Goal: Task Accomplishment & Management: Manage account settings

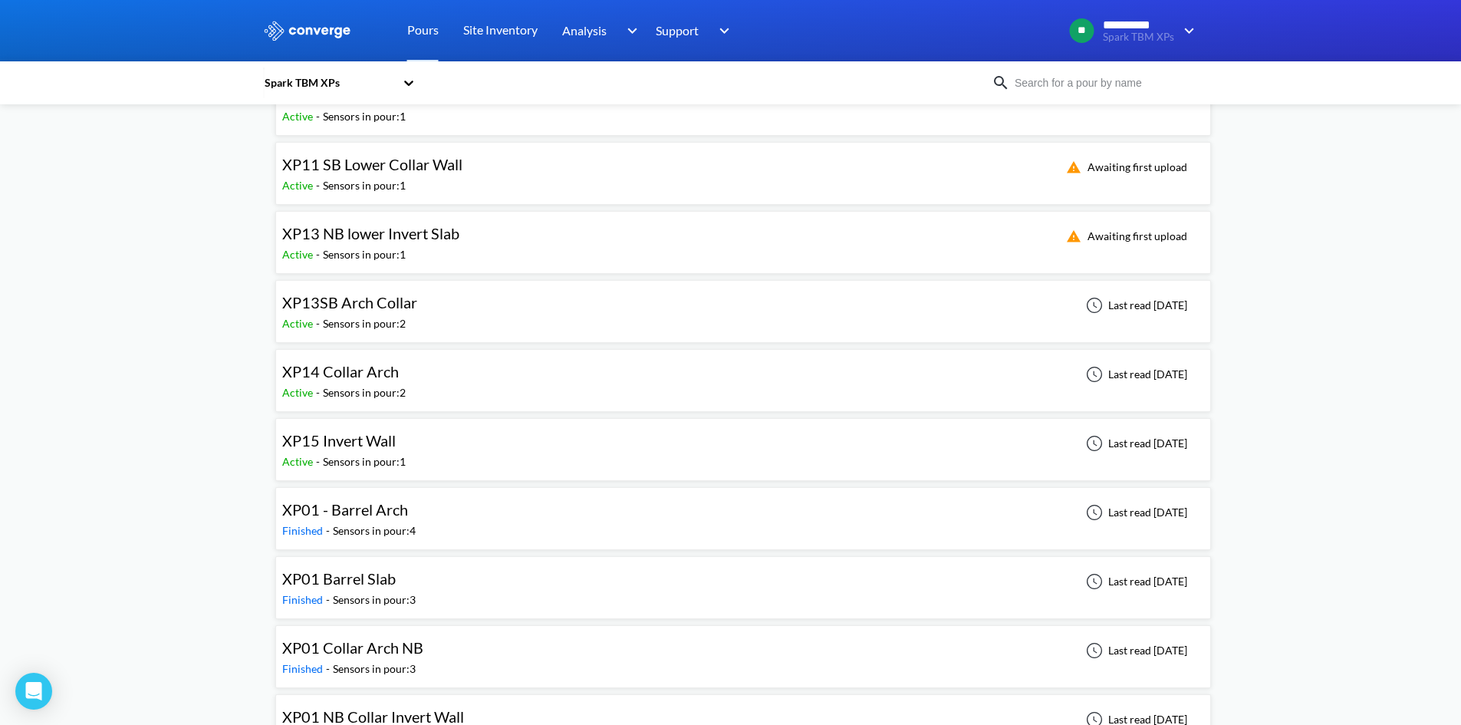
scroll to position [767, 0]
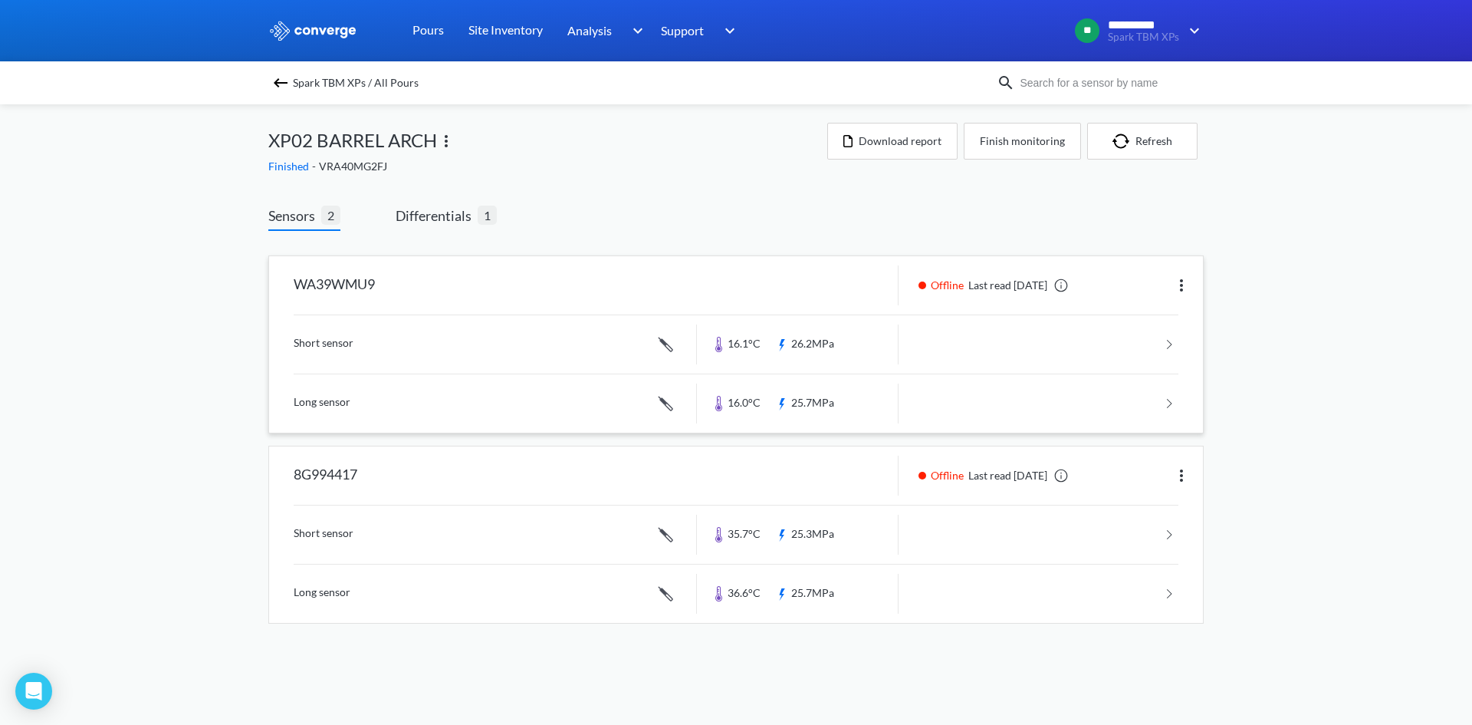
click at [1179, 278] on img at bounding box center [1182, 285] width 18 height 18
click at [1137, 288] on div "Edit" at bounding box center [1142, 285] width 98 height 29
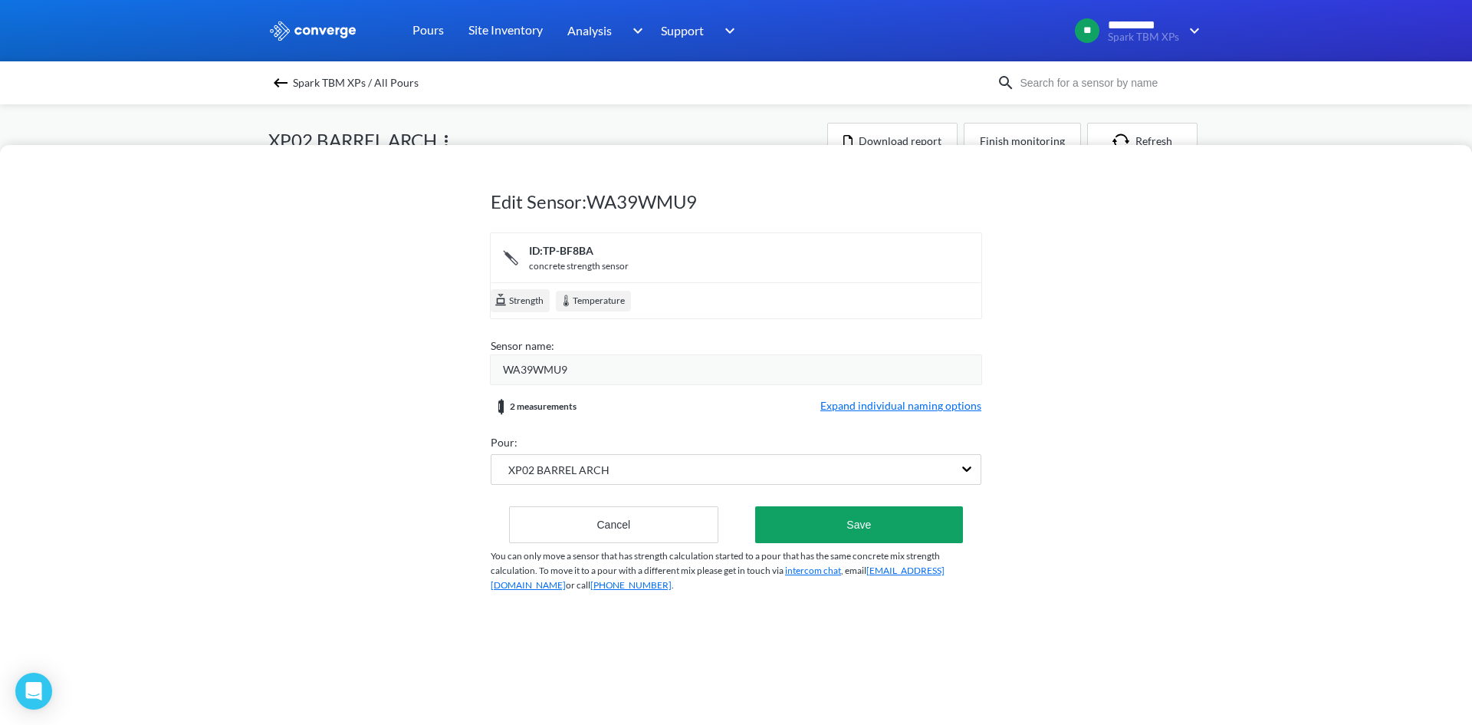
click at [758, 361] on div "WA39WMU9" at bounding box center [742, 369] width 479 height 17
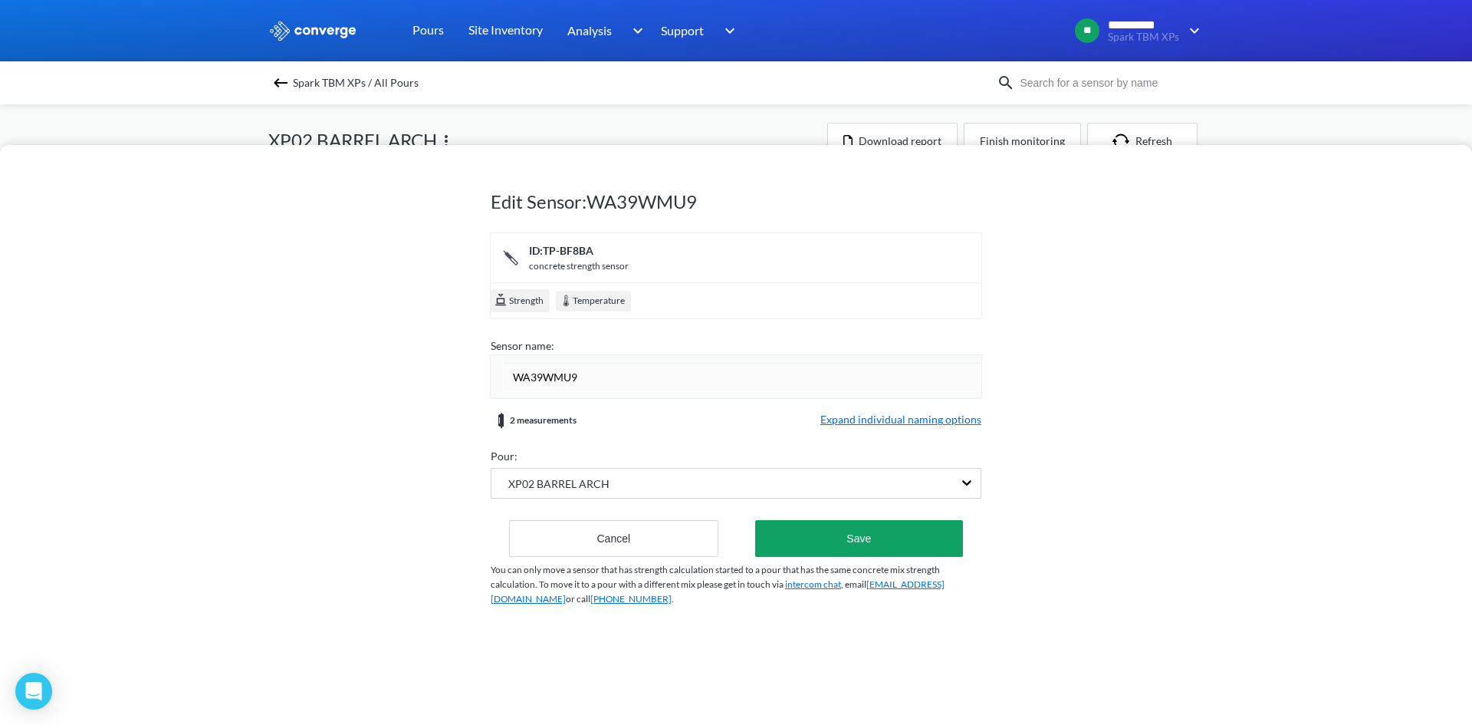
click at [1130, 323] on div "Edit Sensor: WA39WMU9 ID: TP-BF8BA concrete strength sensor Strength Temperatur…" at bounding box center [736, 435] width 1472 height 580
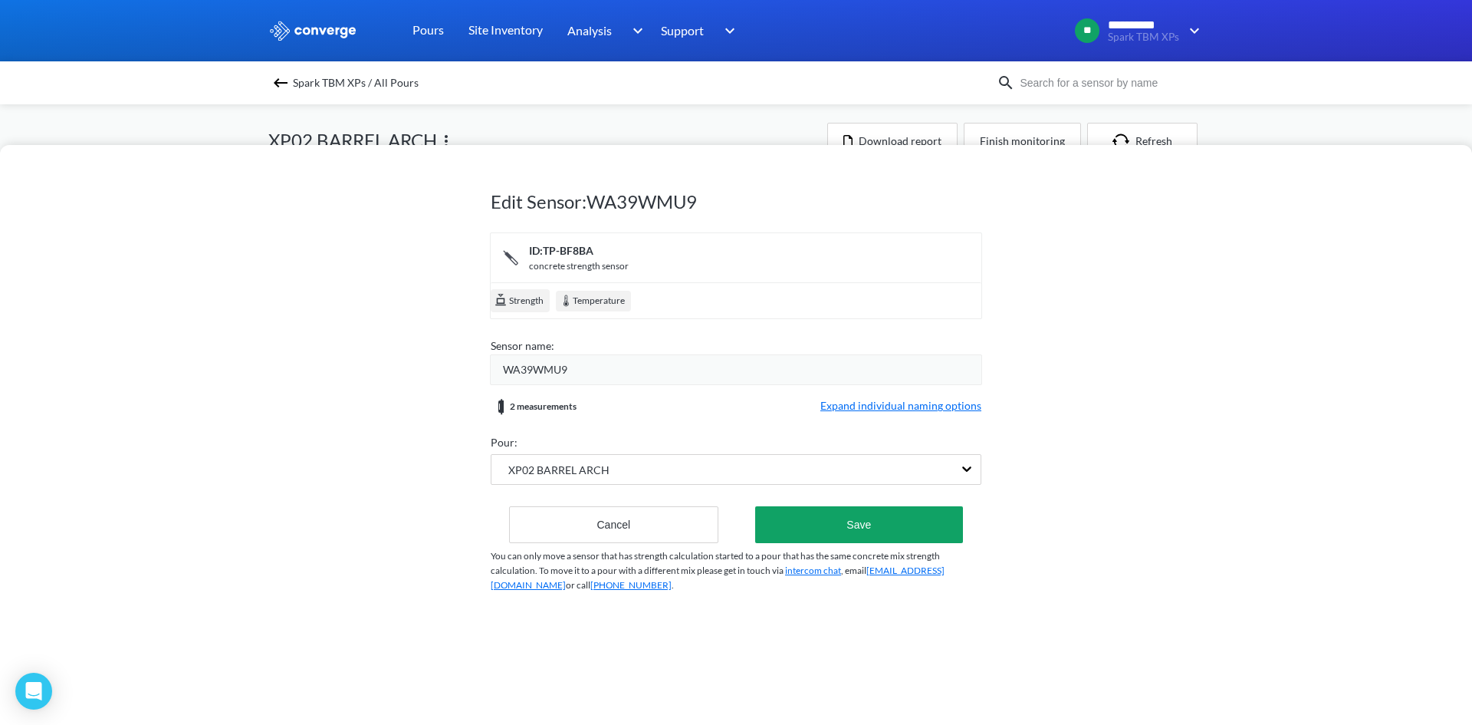
click at [520, 297] on span "Strength" at bounding box center [526, 301] width 36 height 15
click at [669, 529] on button "Cancel" at bounding box center [613, 524] width 209 height 37
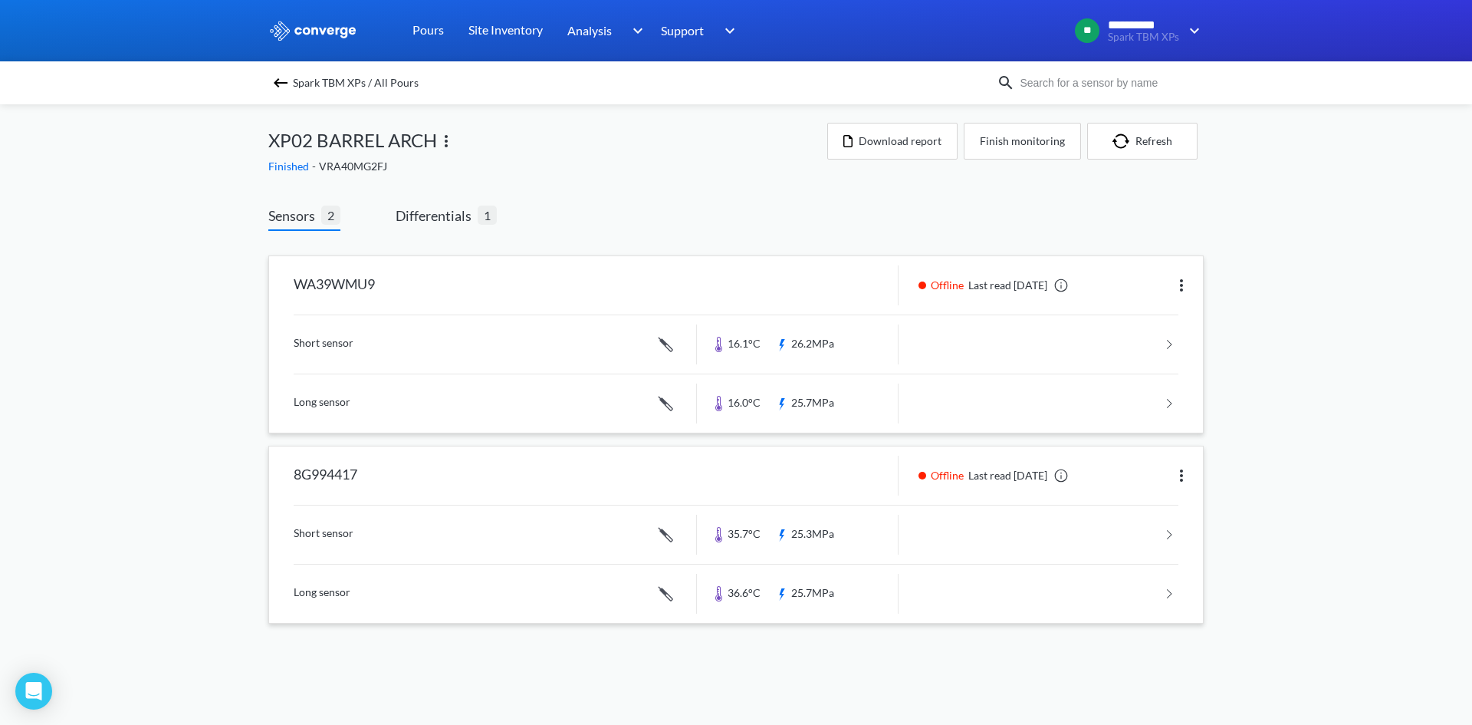
click at [1178, 480] on img at bounding box center [1182, 475] width 18 height 18
click at [1145, 484] on div "Edit" at bounding box center [1142, 475] width 98 height 29
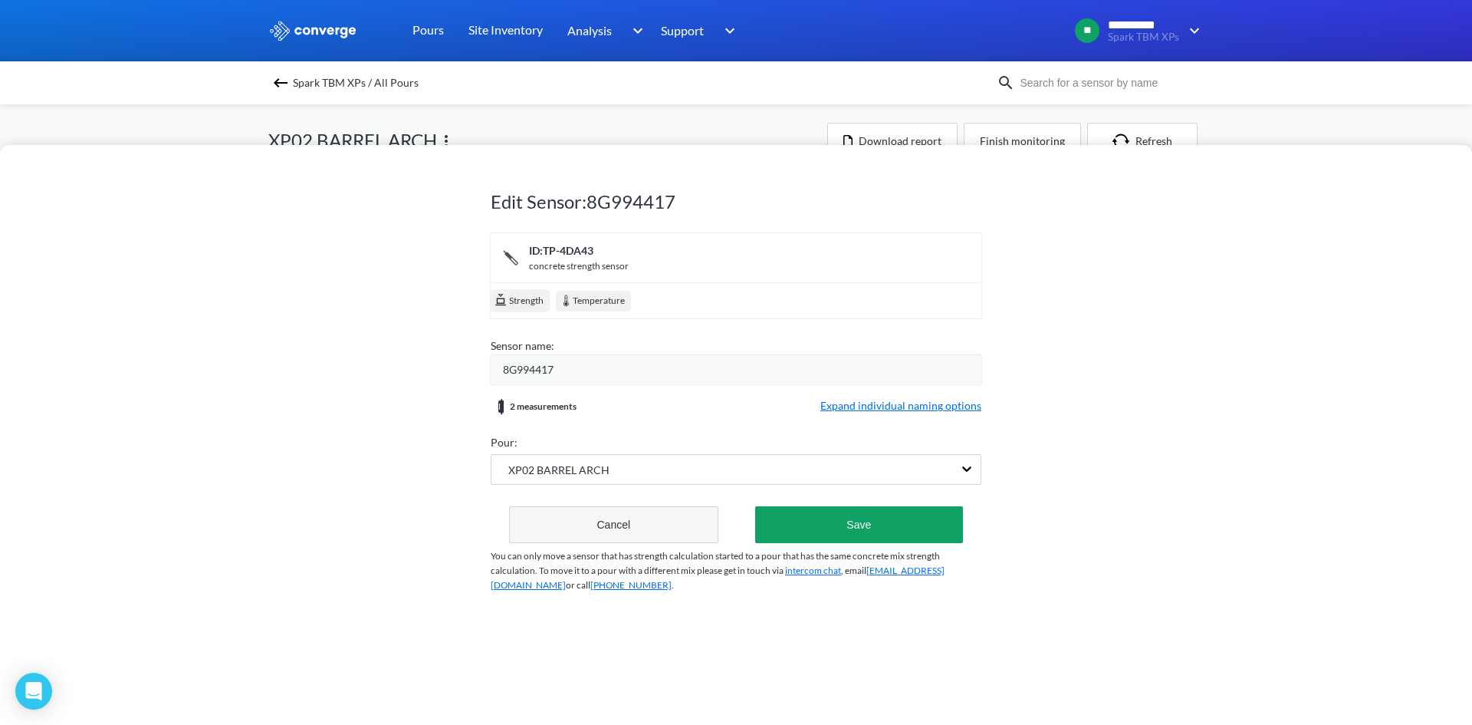
click at [630, 528] on button "Cancel" at bounding box center [613, 524] width 209 height 37
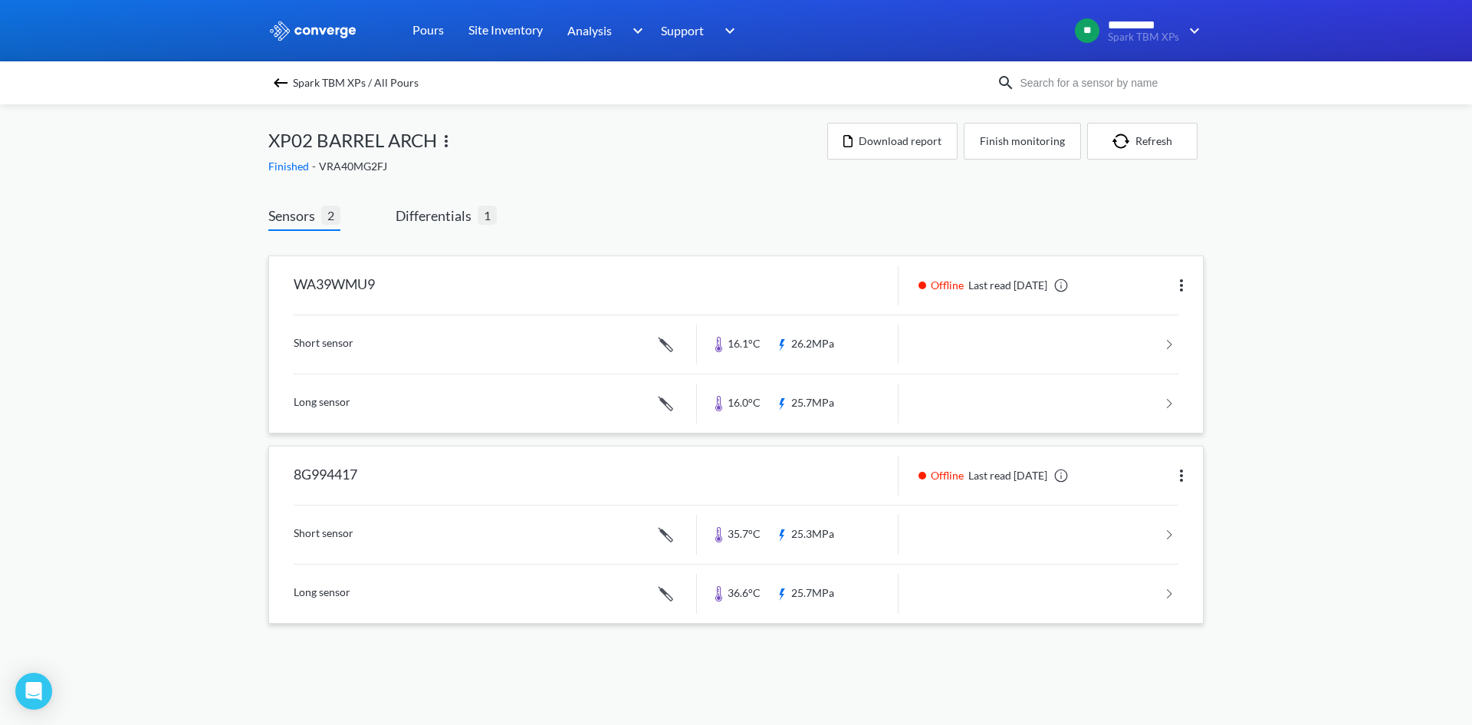
click at [383, 148] on span "XP02 BARREL ARCH" at bounding box center [352, 140] width 169 height 29
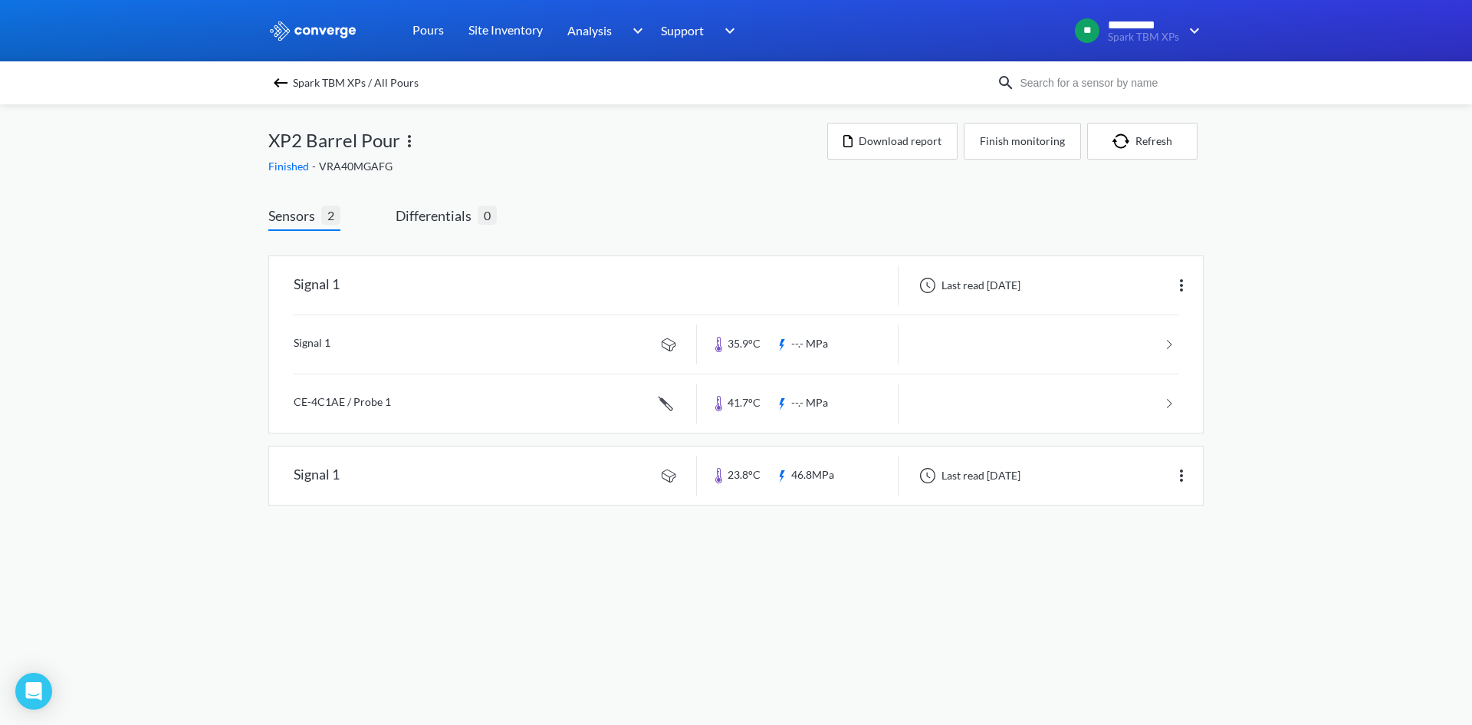
click at [410, 145] on img at bounding box center [409, 141] width 18 height 18
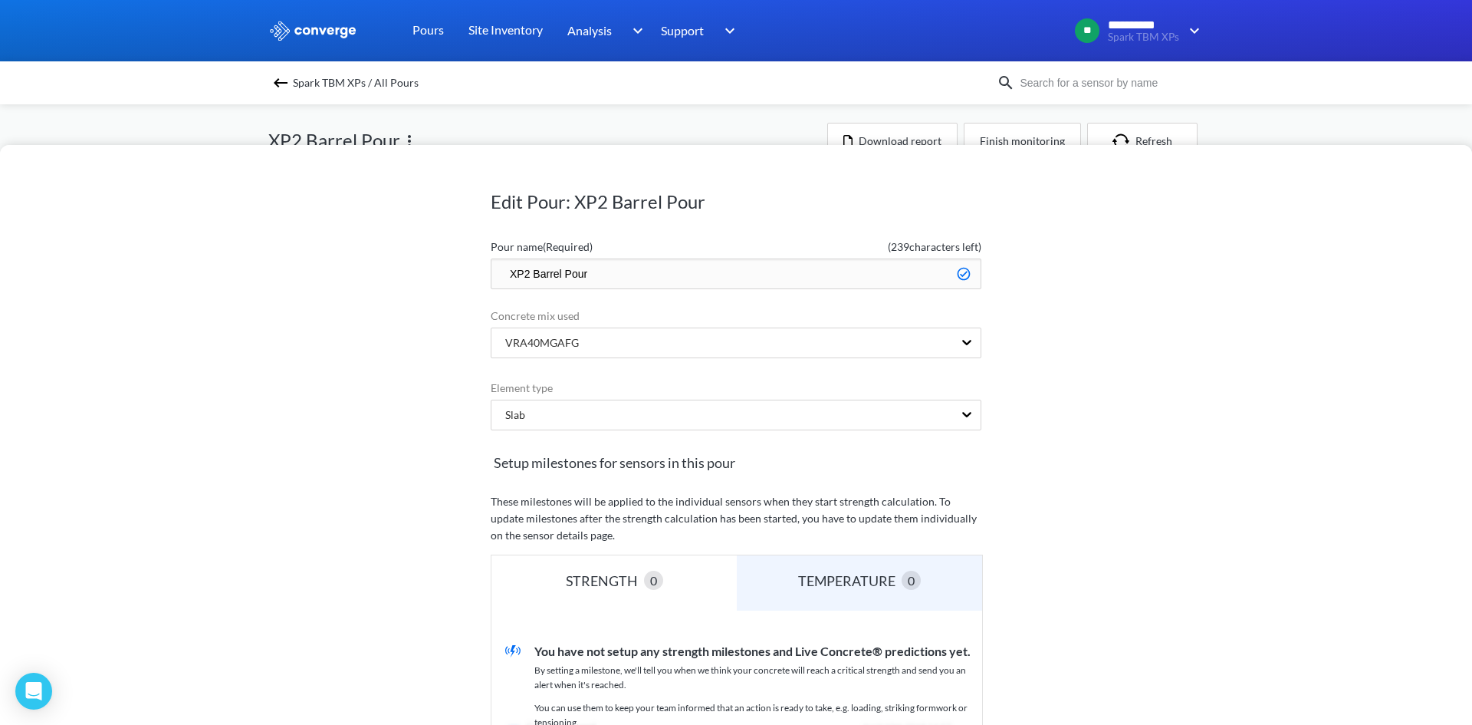
click at [552, 281] on input "XP2 Barrel Pour" at bounding box center [736, 273] width 491 height 31
type input "XP2 Barrel Slab Pour"
click at [1155, 491] on div "Edit Pour: XP2 Barrel Pour Pour name (Required) ( 234 characters left) XP2 Barr…" at bounding box center [736, 435] width 1472 height 580
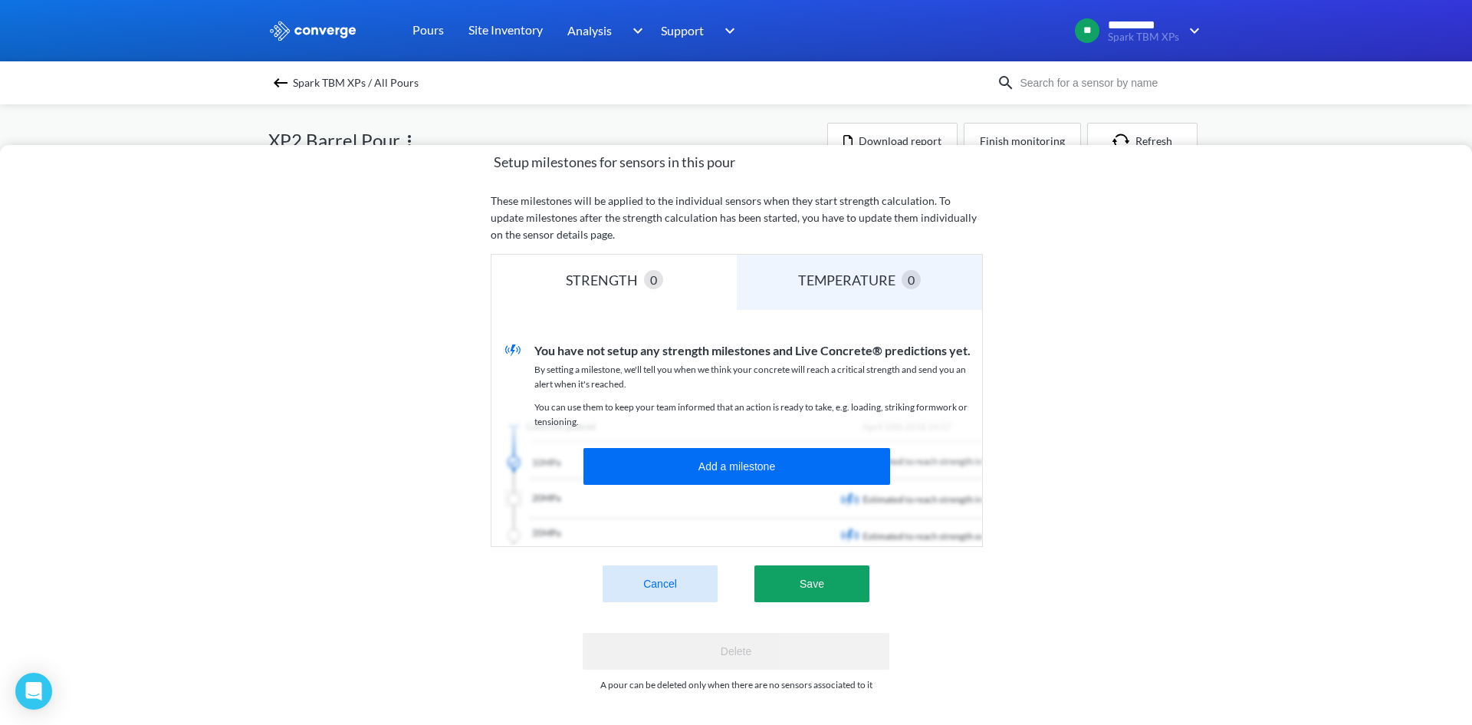
scroll to position [312, 0]
click at [823, 578] on button "Save" at bounding box center [812, 583] width 115 height 37
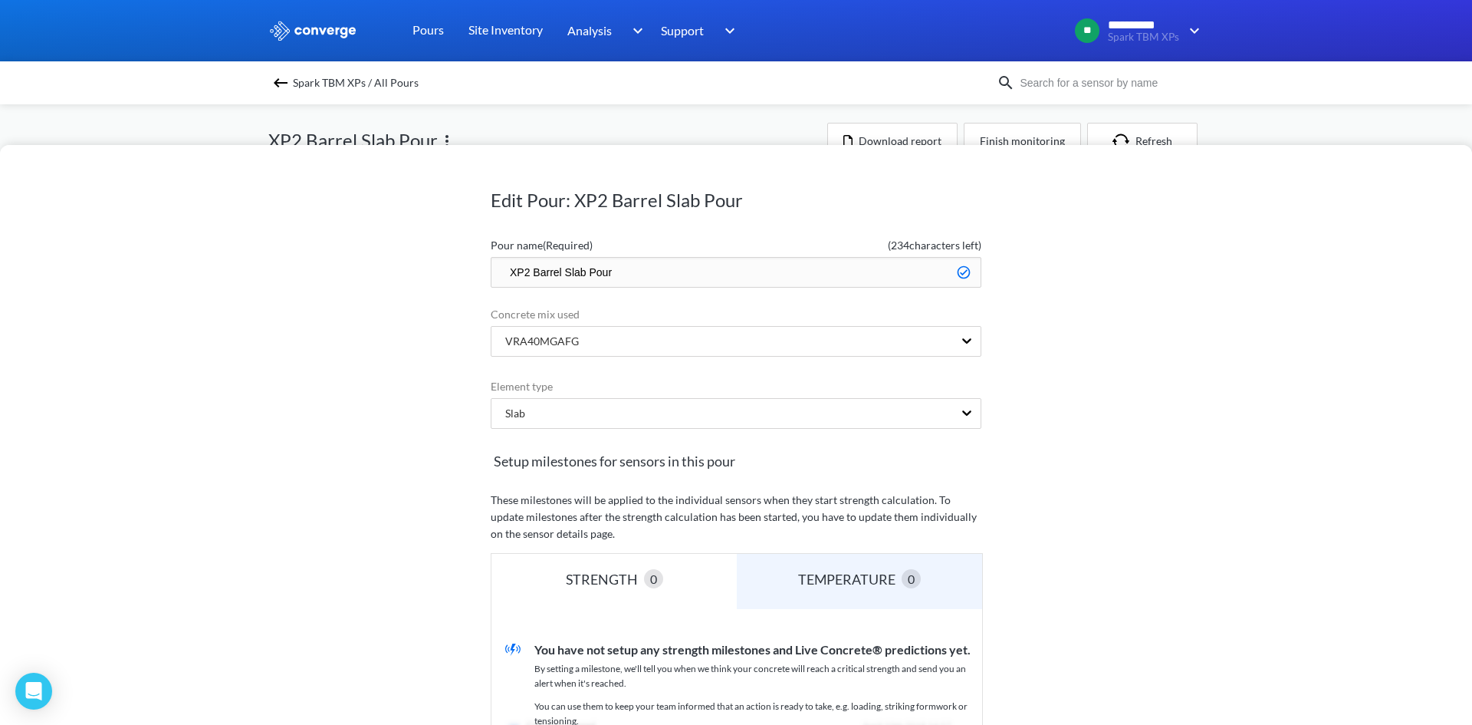
scroll to position [0, 0]
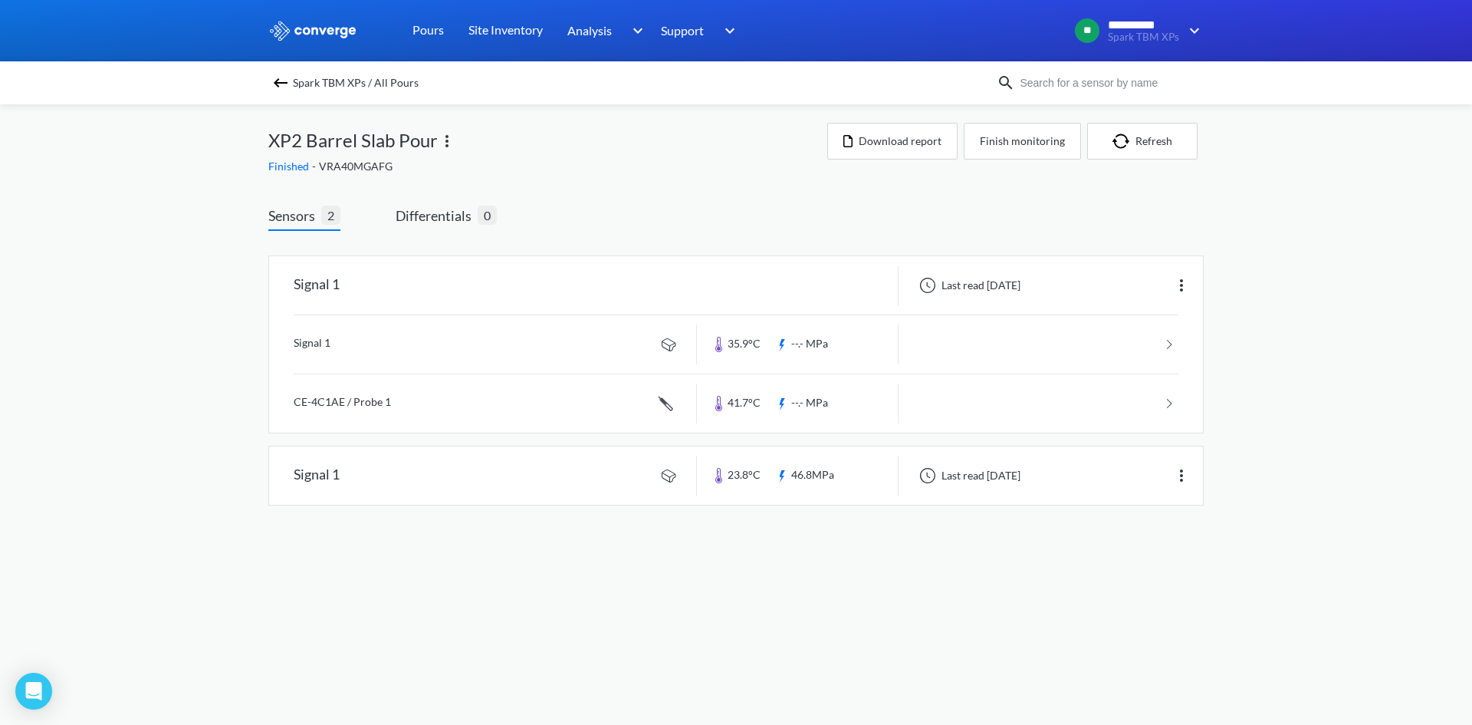
click at [761, 137] on div "XP2 Barrel Slab Pour" at bounding box center [547, 140] width 559 height 35
click at [913, 138] on button "Download report" at bounding box center [892, 141] width 130 height 37
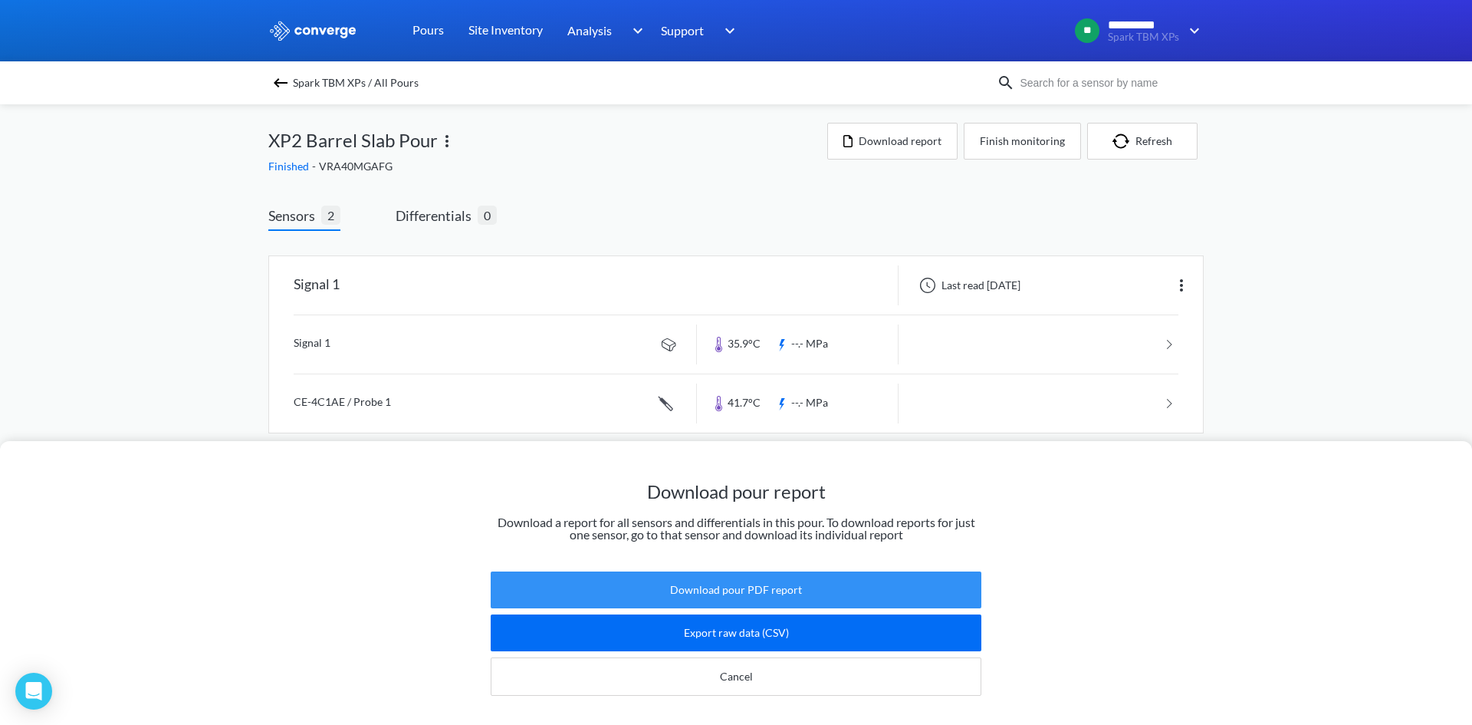
click at [844, 575] on button "Download pour PDF report" at bounding box center [736, 589] width 491 height 37
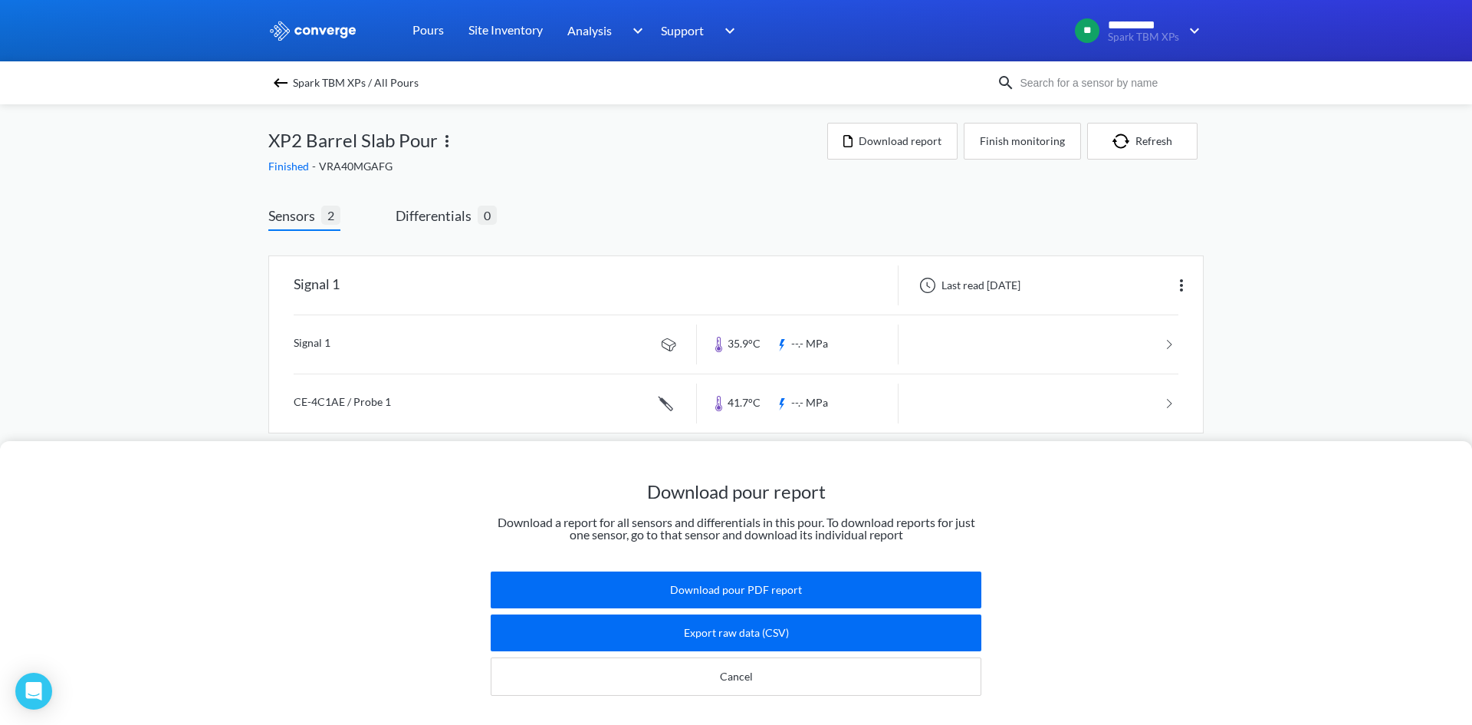
click at [444, 143] on div "Download pour report Download a report for all sensors and differentials in thi…" at bounding box center [736, 362] width 1472 height 725
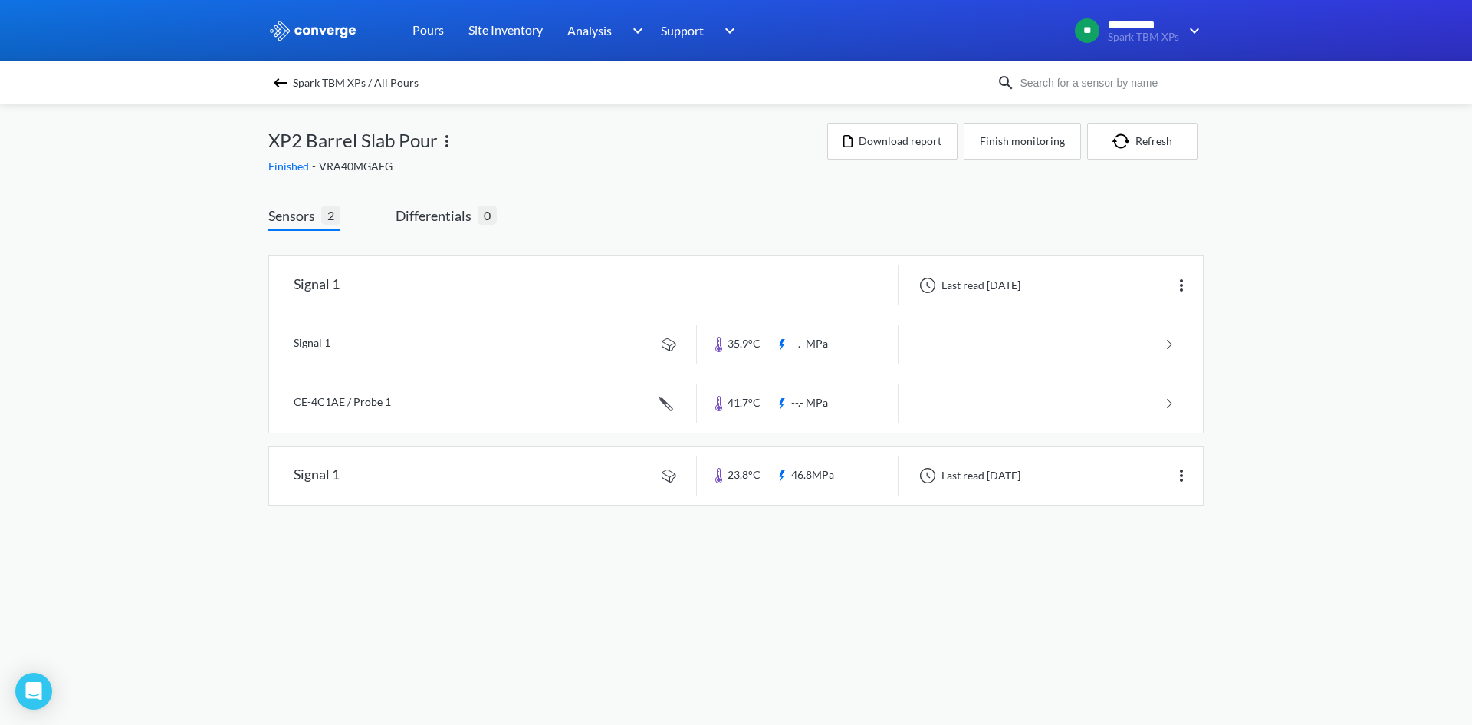
click at [449, 142] on img at bounding box center [447, 141] width 18 height 18
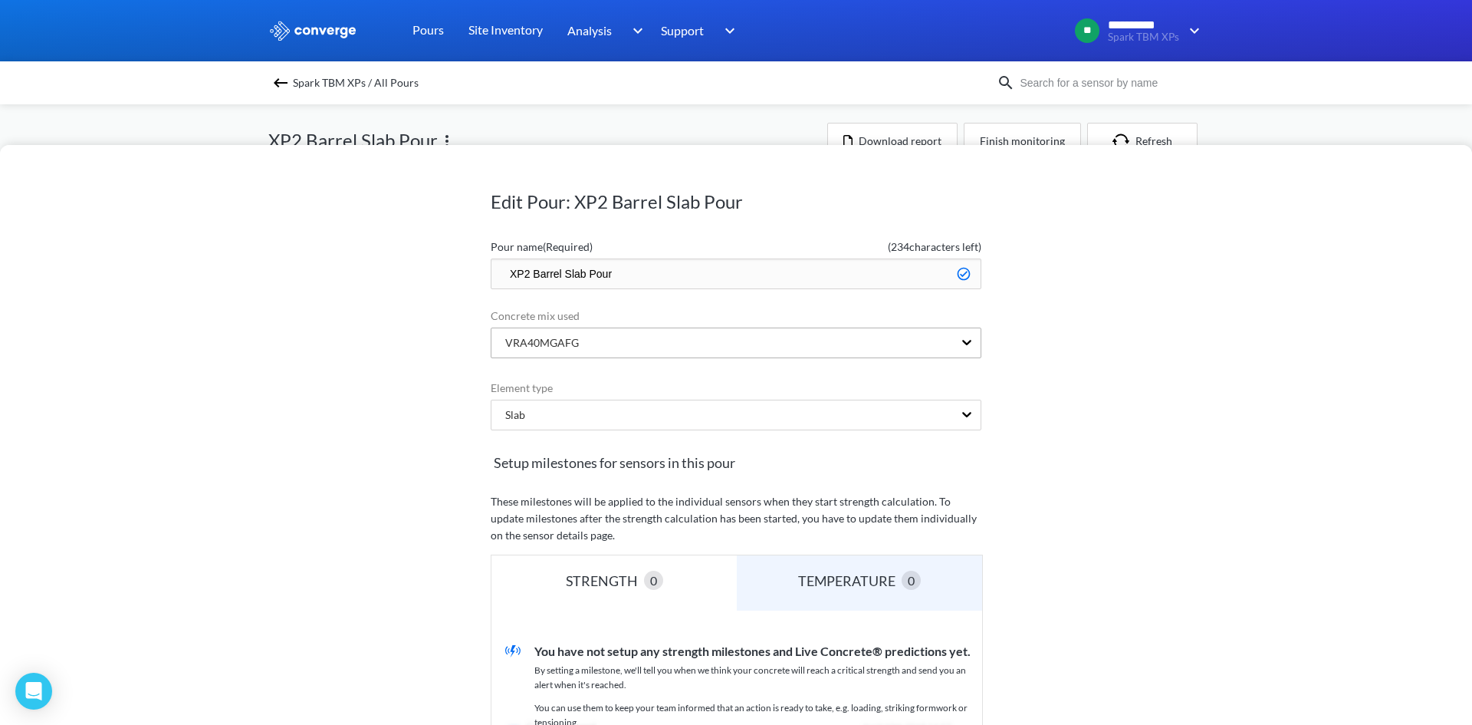
click at [871, 354] on div "VRA40MGAFG" at bounding box center [723, 342] width 462 height 29
click at [1142, 336] on div "Edit Pour: XP2 Barrel Slab Pour Pour name (Required) ( 234 characters left) XP2…" at bounding box center [736, 435] width 1472 height 580
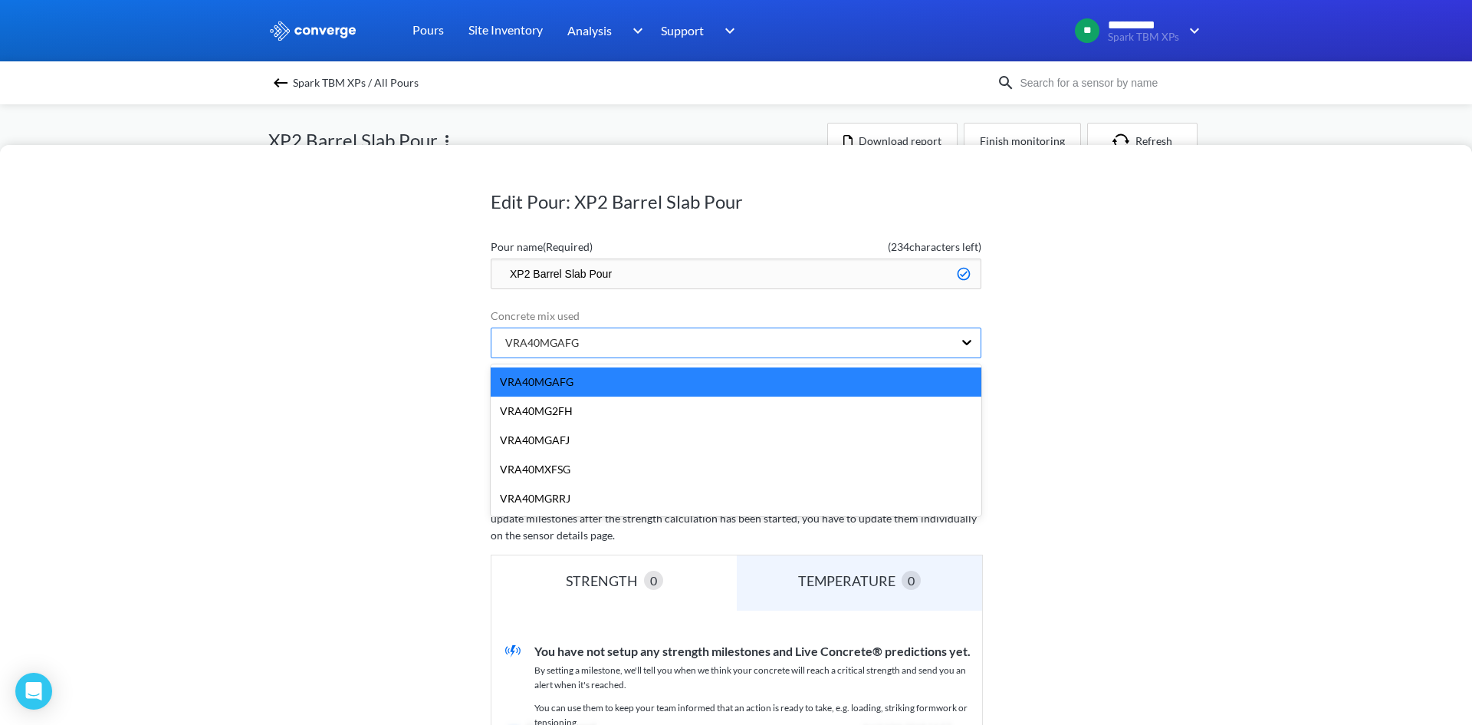
click at [673, 350] on div "VRA40MGAFG" at bounding box center [723, 342] width 462 height 29
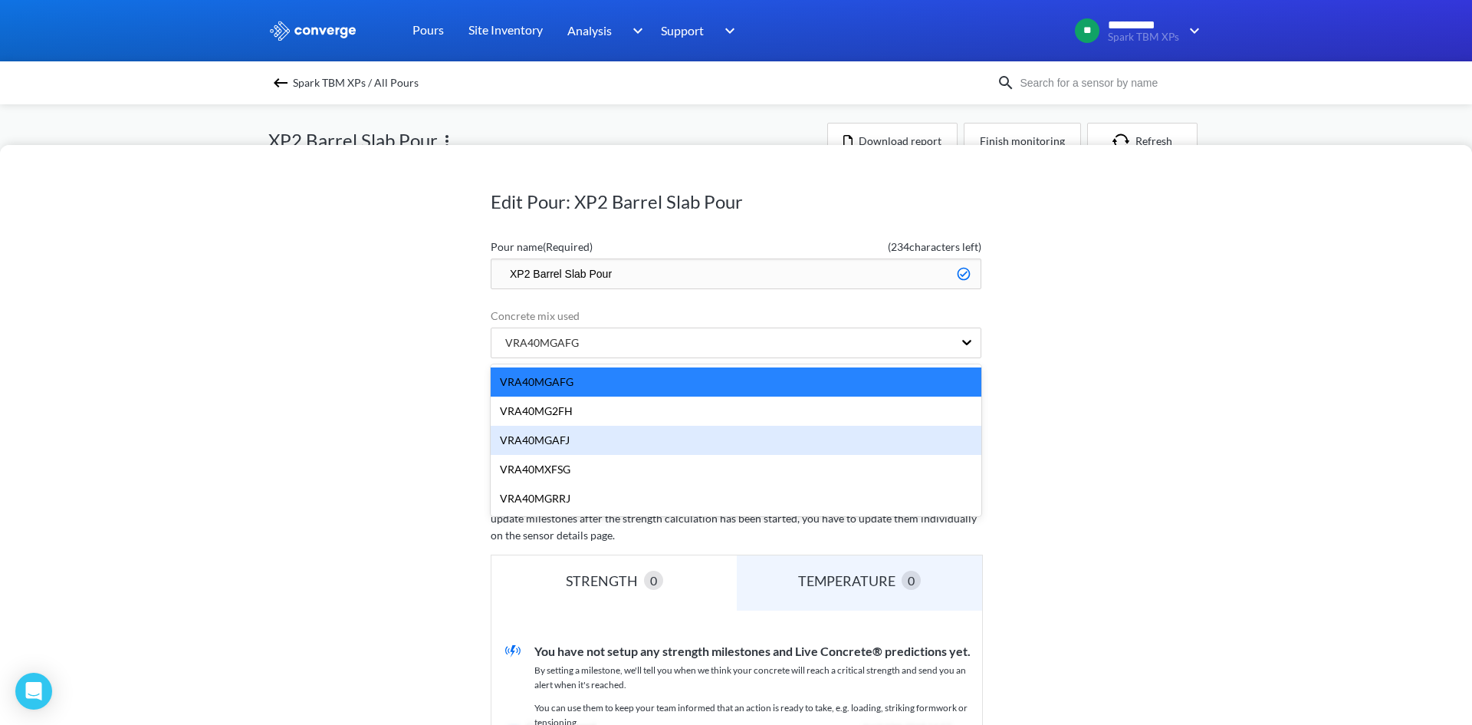
click at [584, 443] on div "VRA40MGAFJ" at bounding box center [736, 440] width 491 height 29
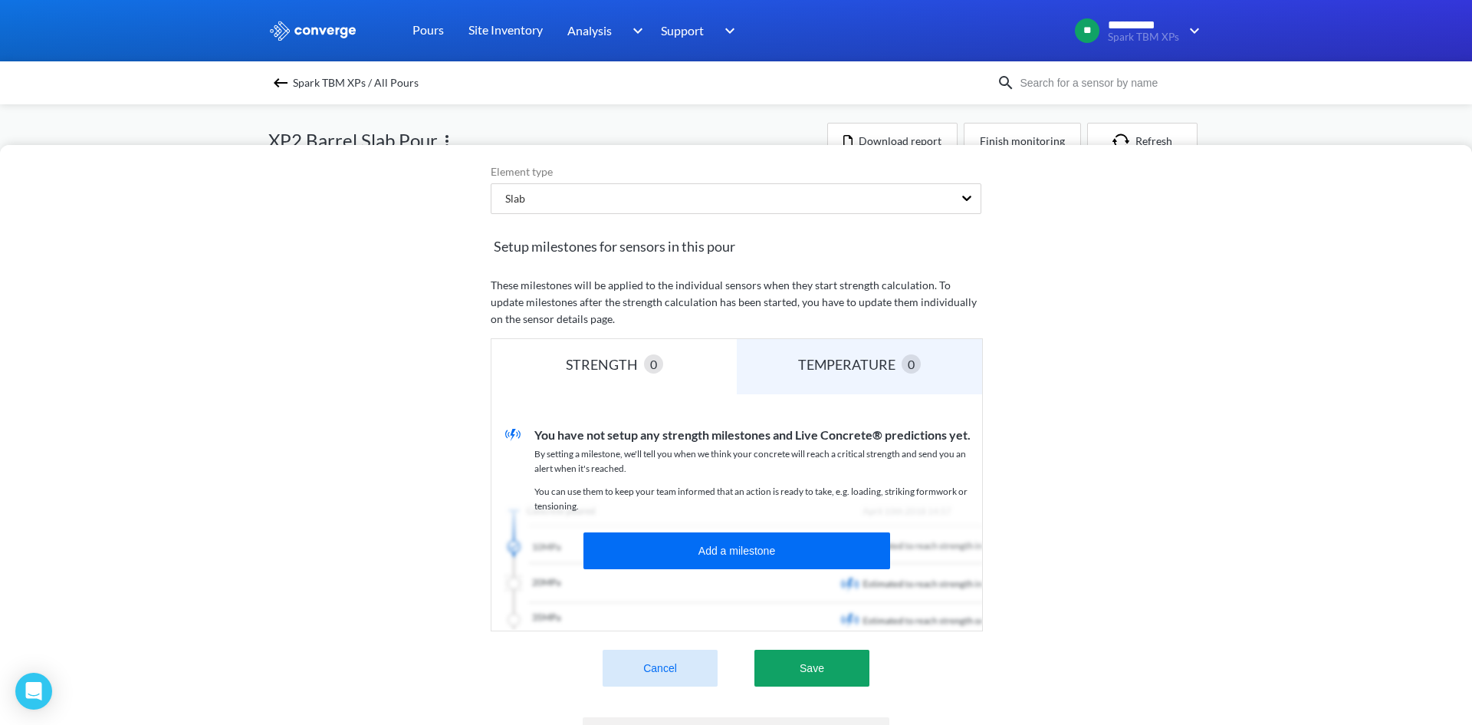
scroll to position [307, 0]
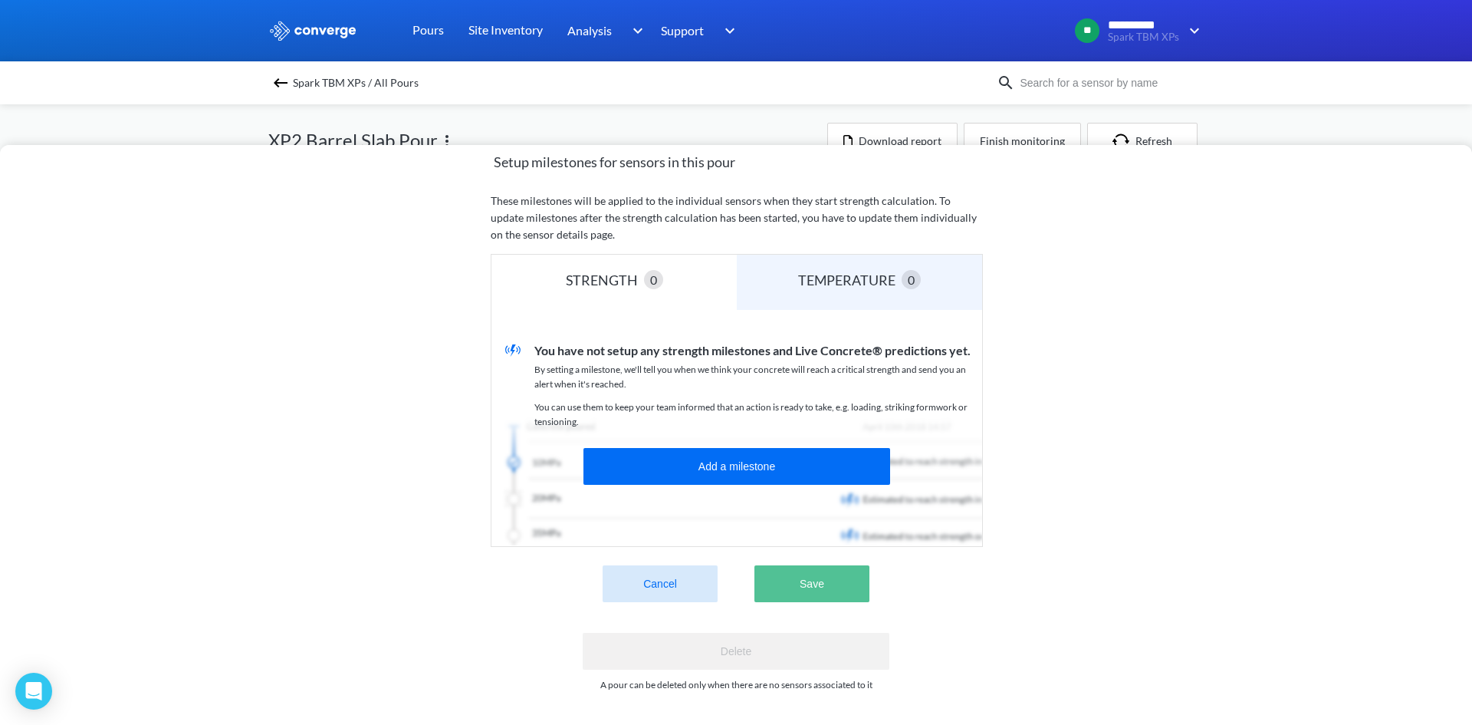
click at [829, 582] on button "Save" at bounding box center [812, 583] width 115 height 37
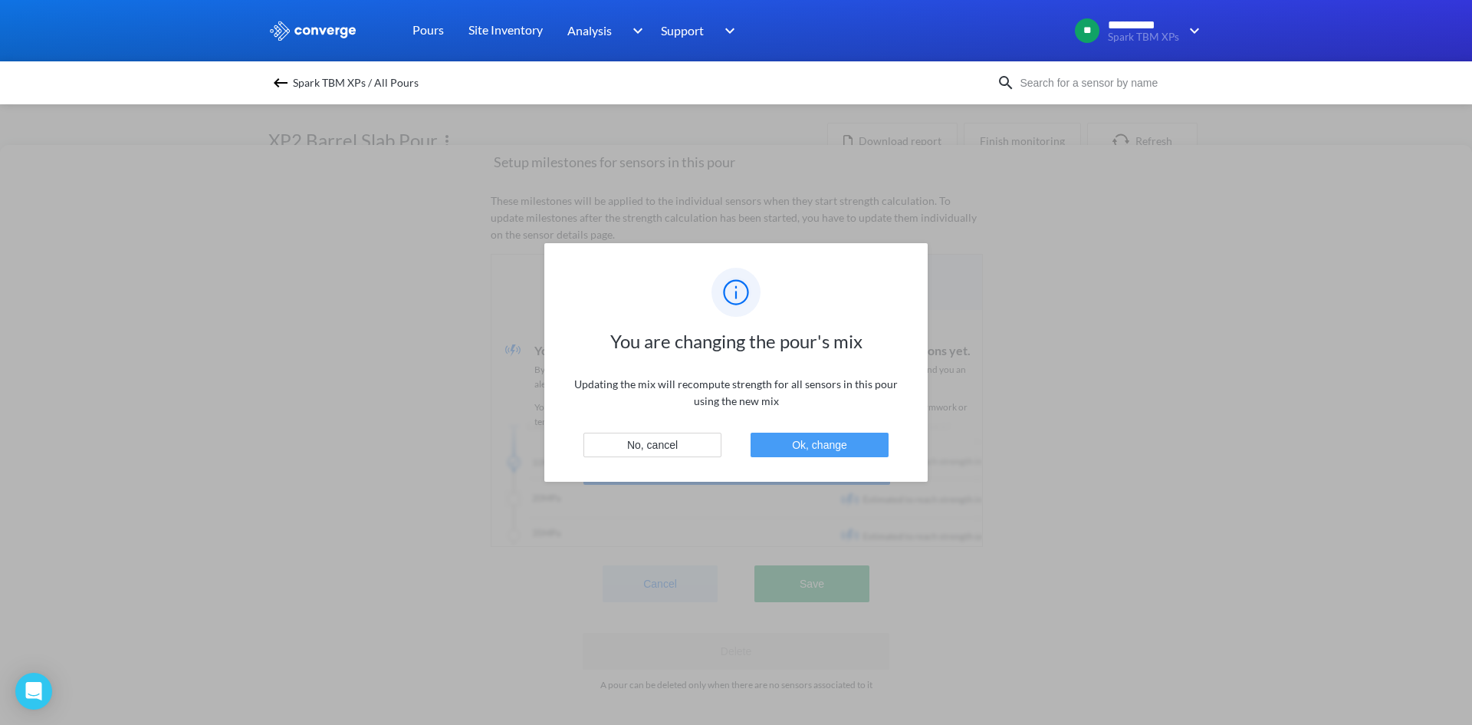
click at [820, 452] on button "Ok, change" at bounding box center [820, 445] width 138 height 25
click at [828, 443] on button "Ok, change" at bounding box center [820, 445] width 138 height 25
click at [826, 451] on button "Ok, change" at bounding box center [820, 445] width 138 height 25
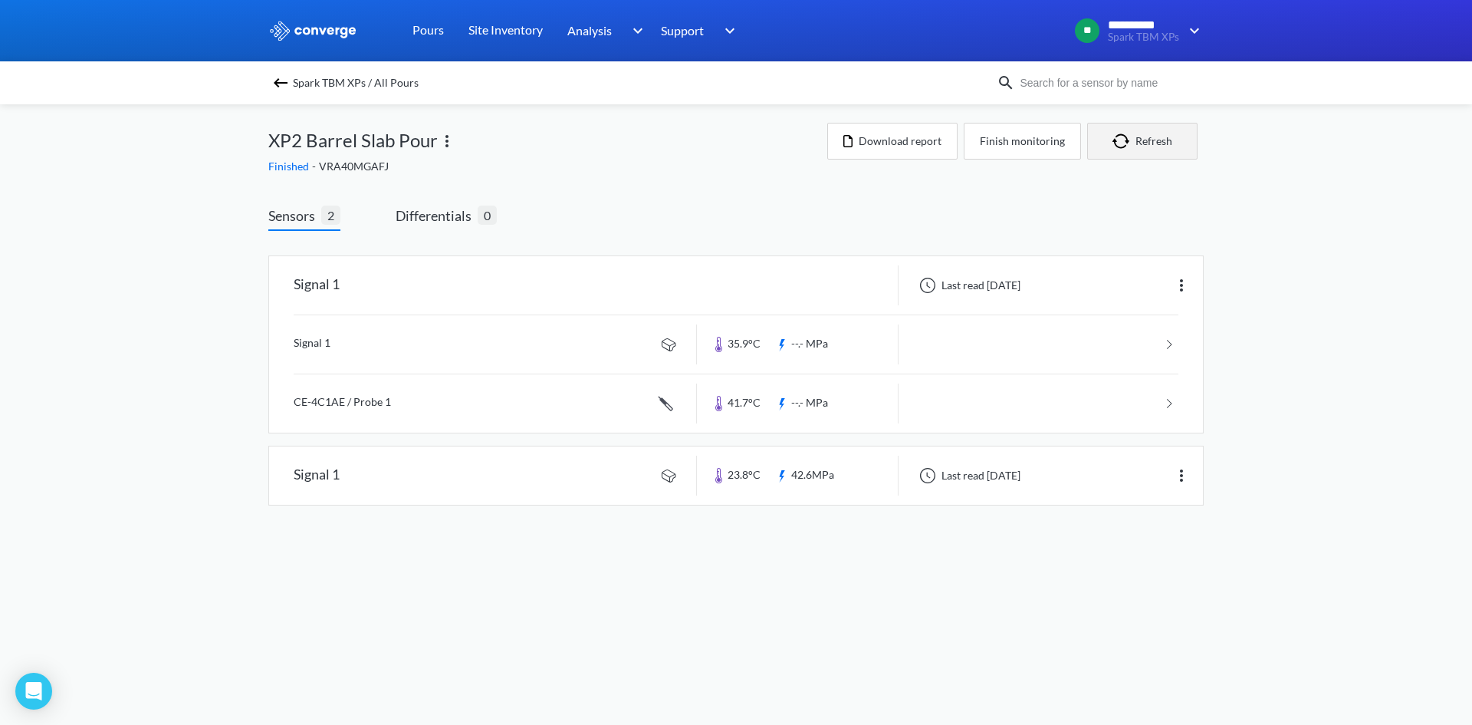
click at [1170, 140] on button "Refresh" at bounding box center [1142, 141] width 110 height 37
click at [865, 135] on button "Download report" at bounding box center [892, 141] width 130 height 37
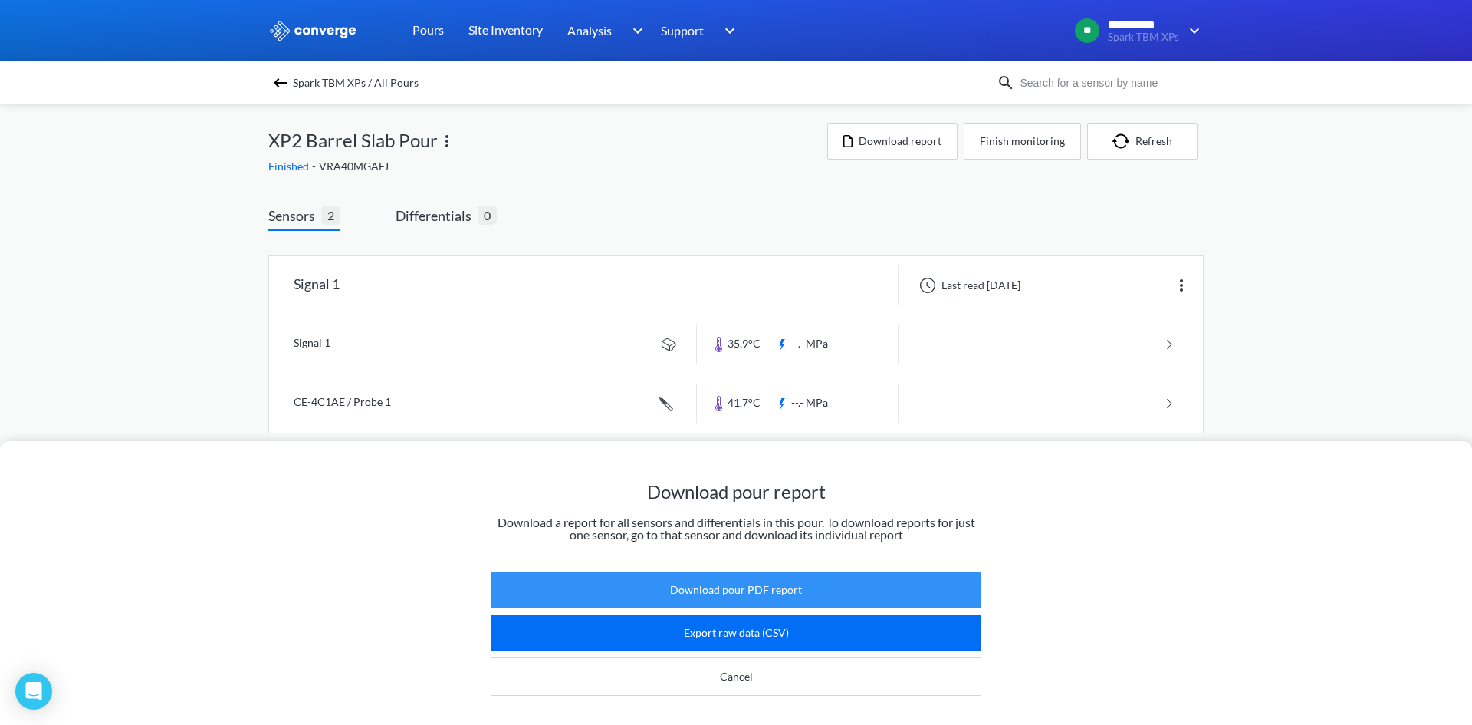
click at [781, 571] on button "Download pour PDF report" at bounding box center [736, 589] width 491 height 37
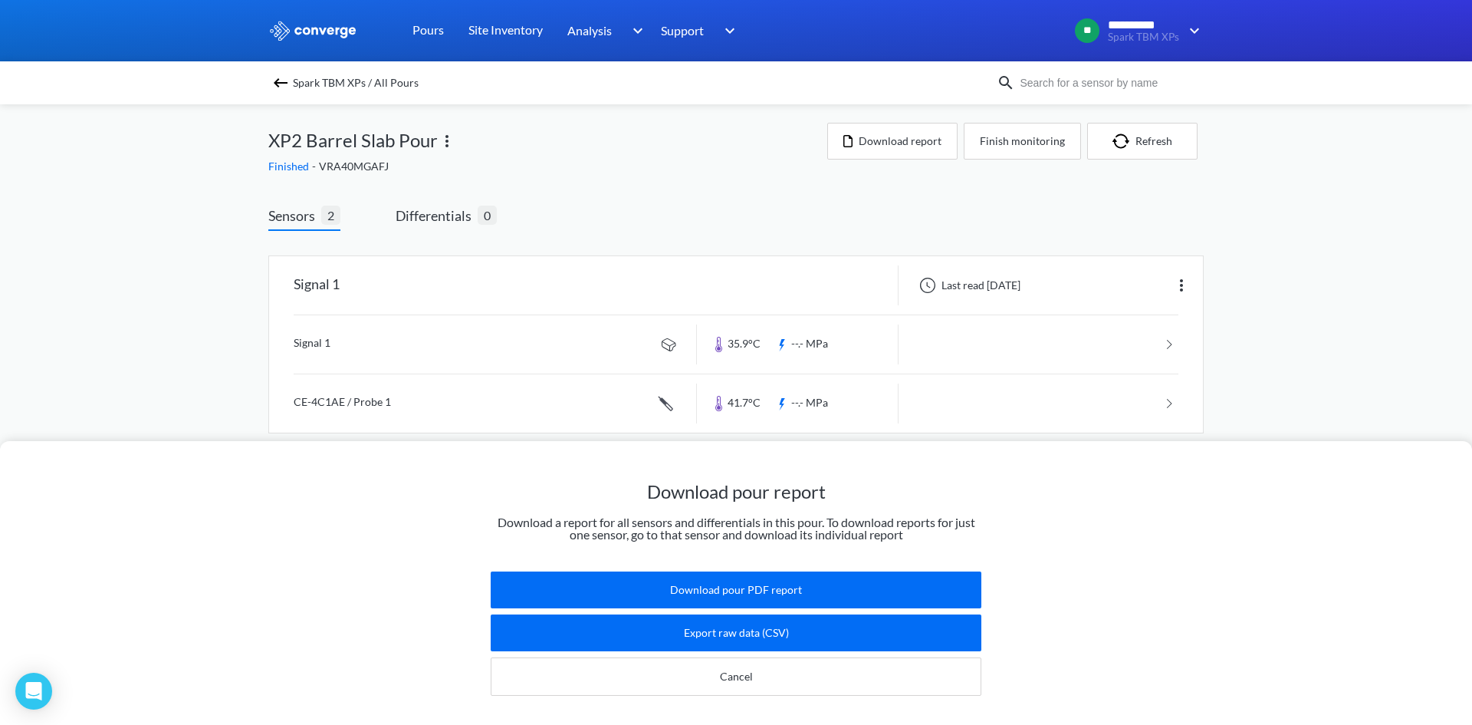
click at [409, 140] on div "Download pour report Download a report for all sensors and differentials in thi…" at bounding box center [736, 362] width 1472 height 725
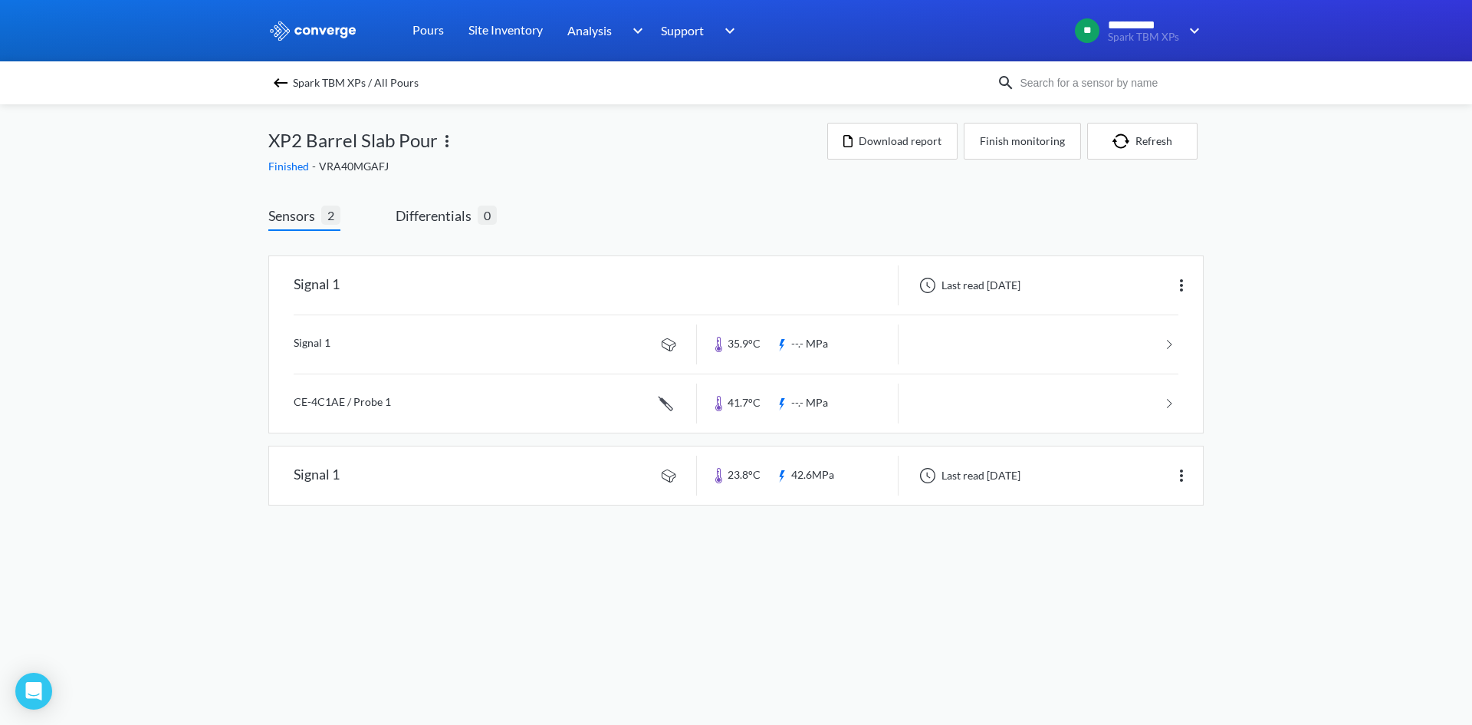
click at [449, 135] on img at bounding box center [447, 141] width 18 height 18
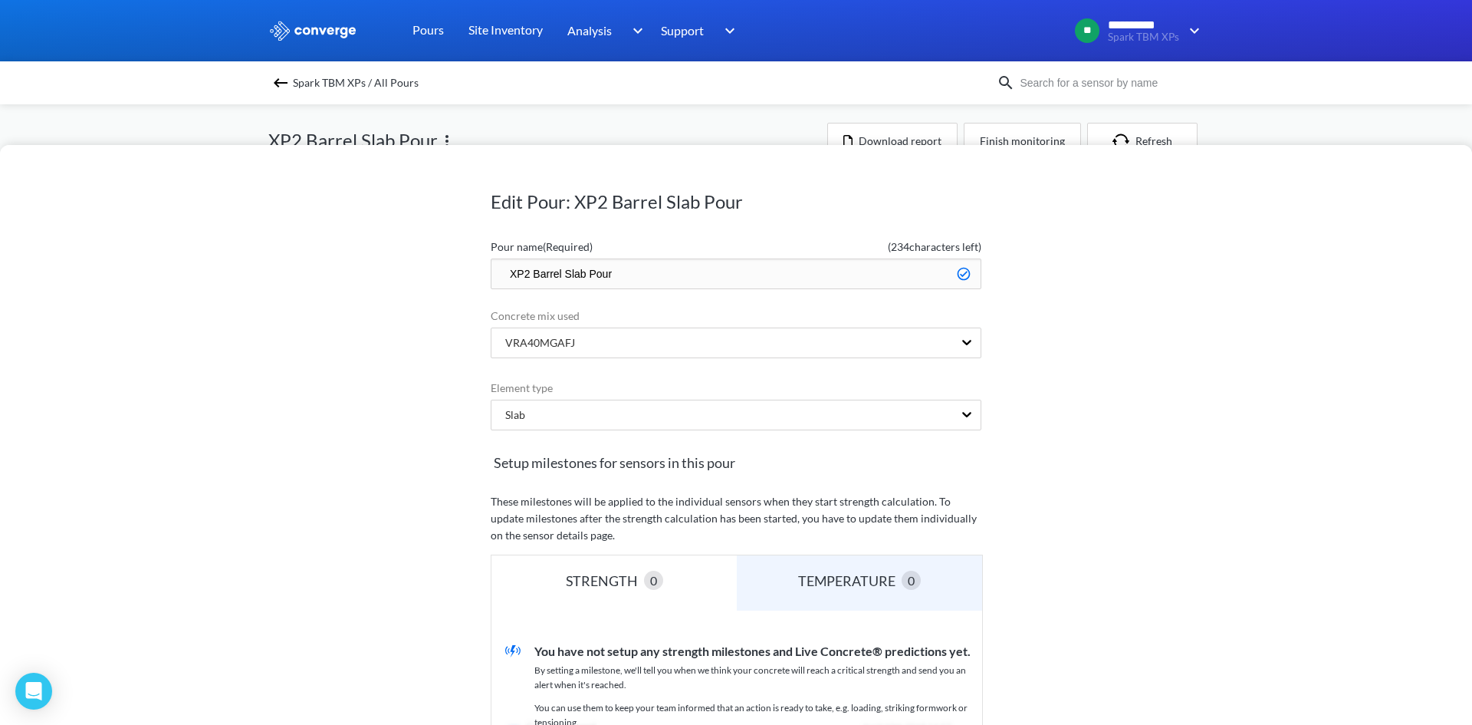
click at [557, 141] on div "Edit Pour: XP2 Barrel Slab Pour Pour name (Required) ( 234 characters left) XP2…" at bounding box center [736, 362] width 1472 height 725
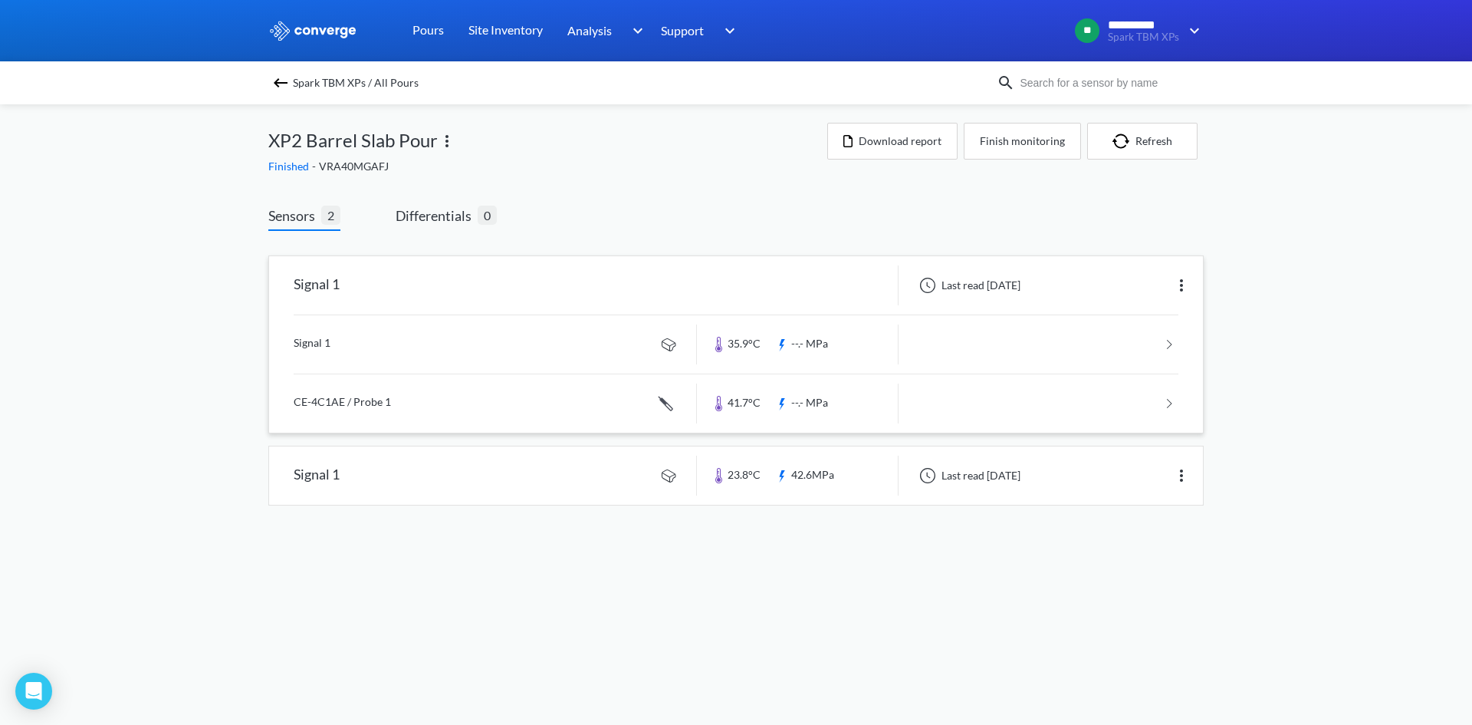
click at [1188, 285] on img at bounding box center [1182, 285] width 18 height 18
click at [1157, 290] on div "Edit" at bounding box center [1142, 285] width 98 height 29
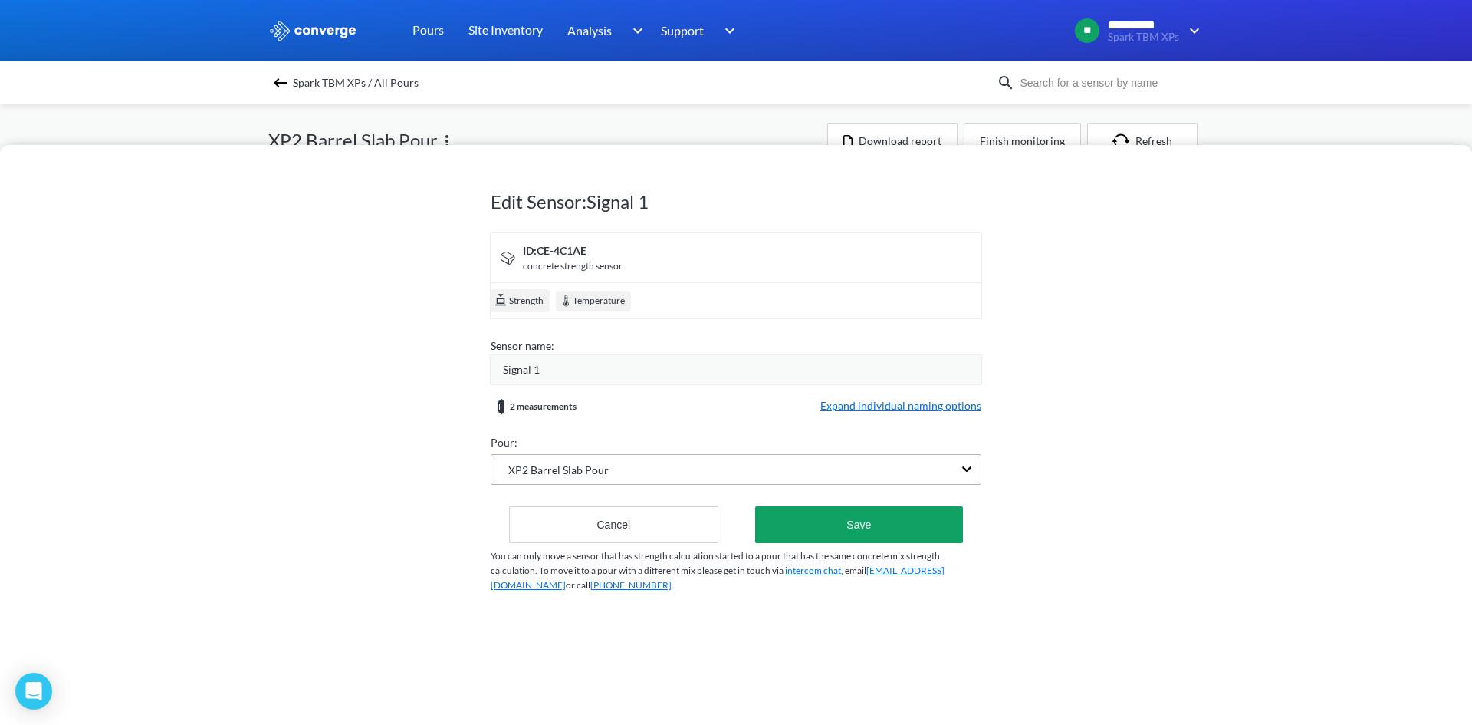
drag, startPoint x: 693, startPoint y: 443, endPoint x: 696, endPoint y: 458, distance: 14.8
click at [696, 446] on div "Pour:" at bounding box center [736, 442] width 491 height 17
click at [696, 458] on div "XP2 Barrel Slab Pour" at bounding box center [723, 469] width 462 height 29
click at [657, 524] on button "Cancel" at bounding box center [613, 524] width 209 height 37
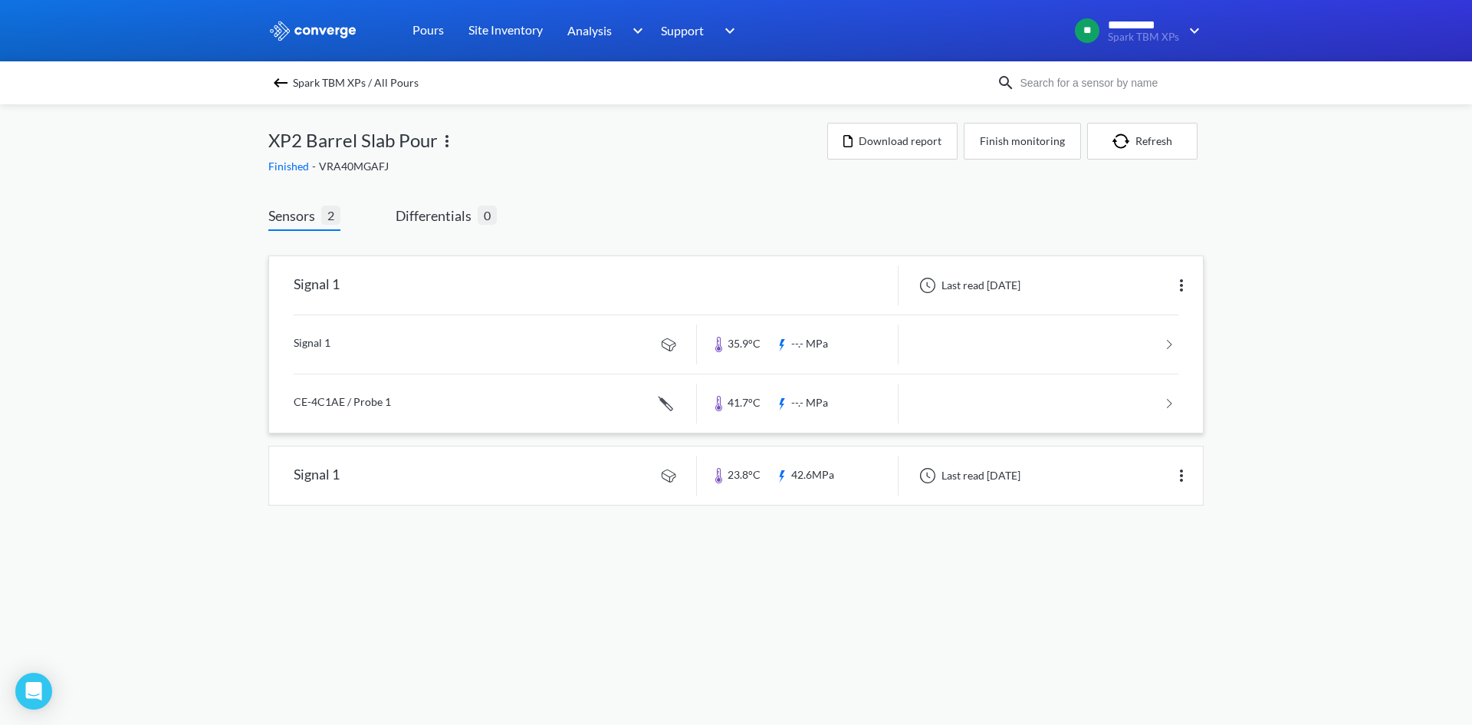
click at [448, 142] on img at bounding box center [447, 141] width 18 height 18
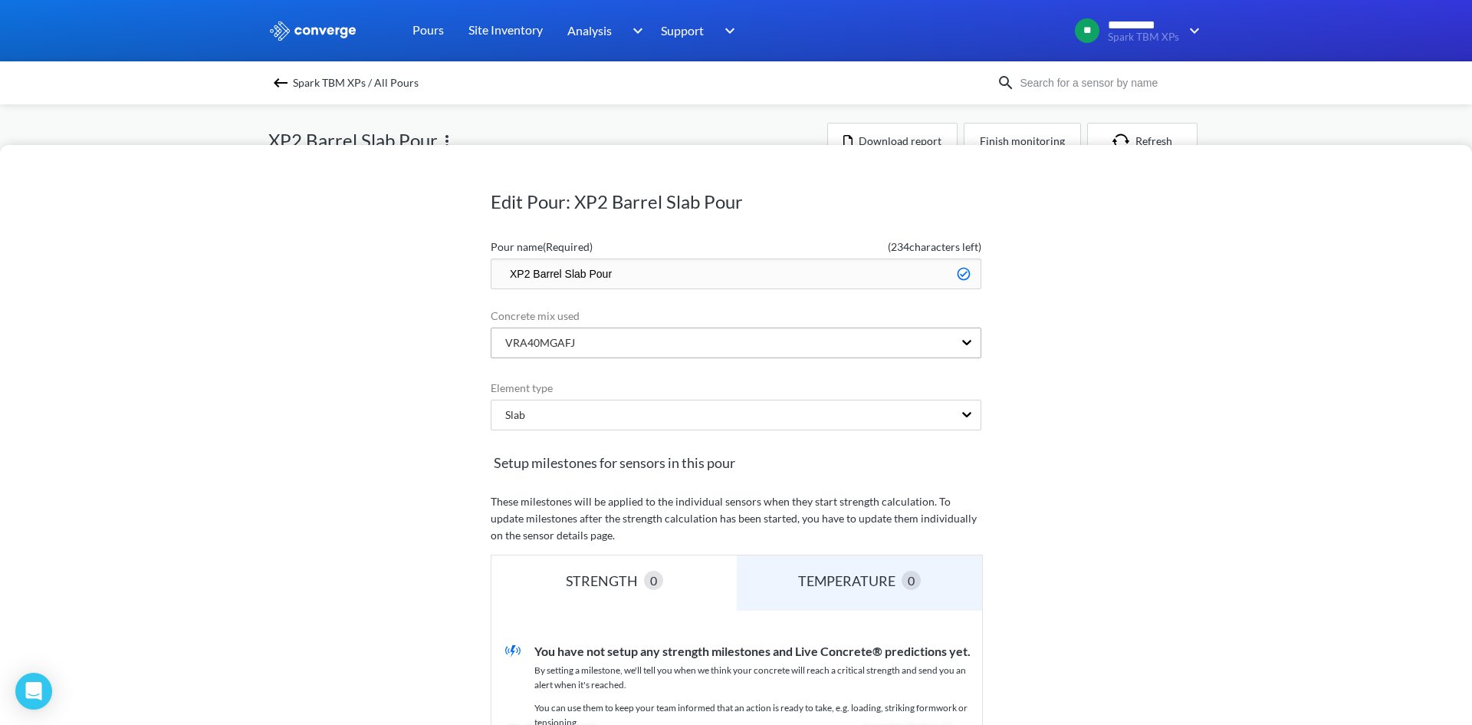
click at [719, 343] on div "VRA40MGAFJ" at bounding box center [723, 342] width 462 height 29
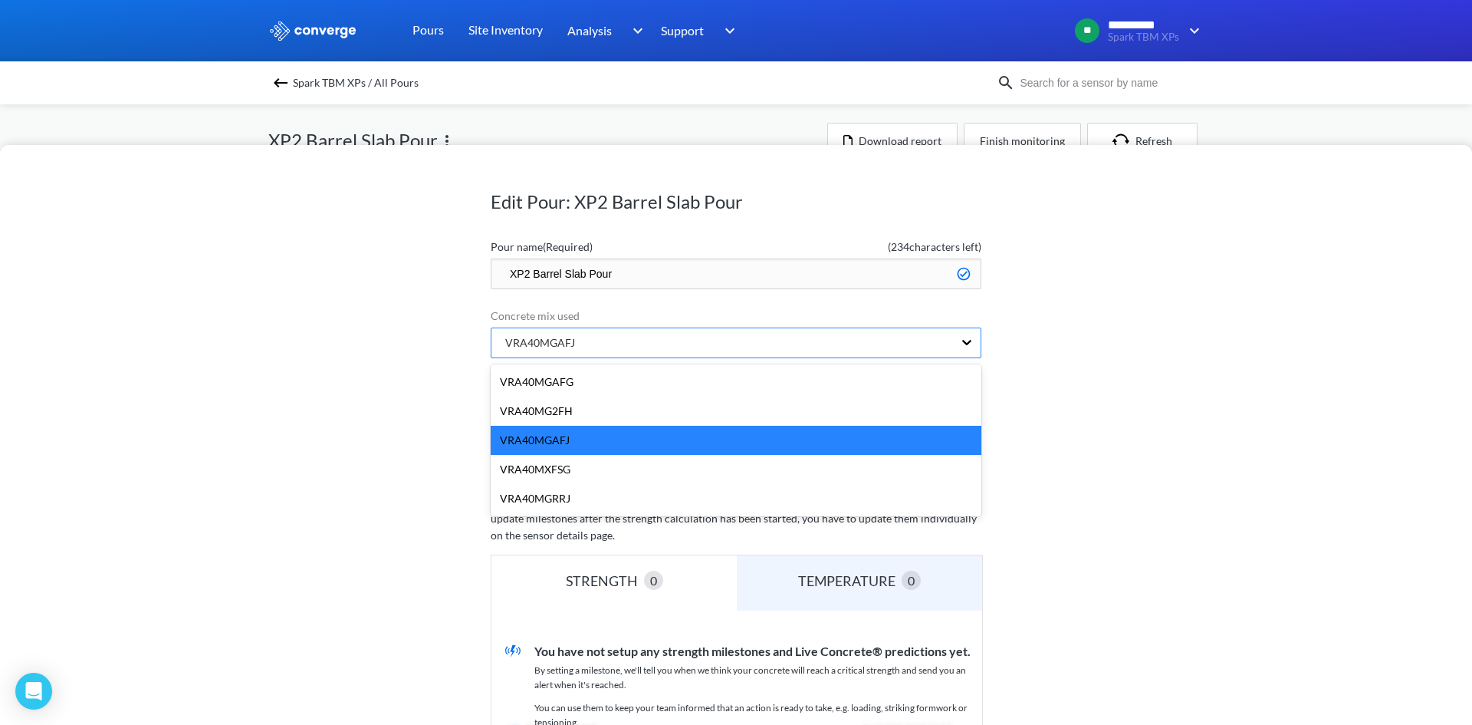
click at [719, 343] on div "VRA40MGAFJ" at bounding box center [723, 342] width 462 height 29
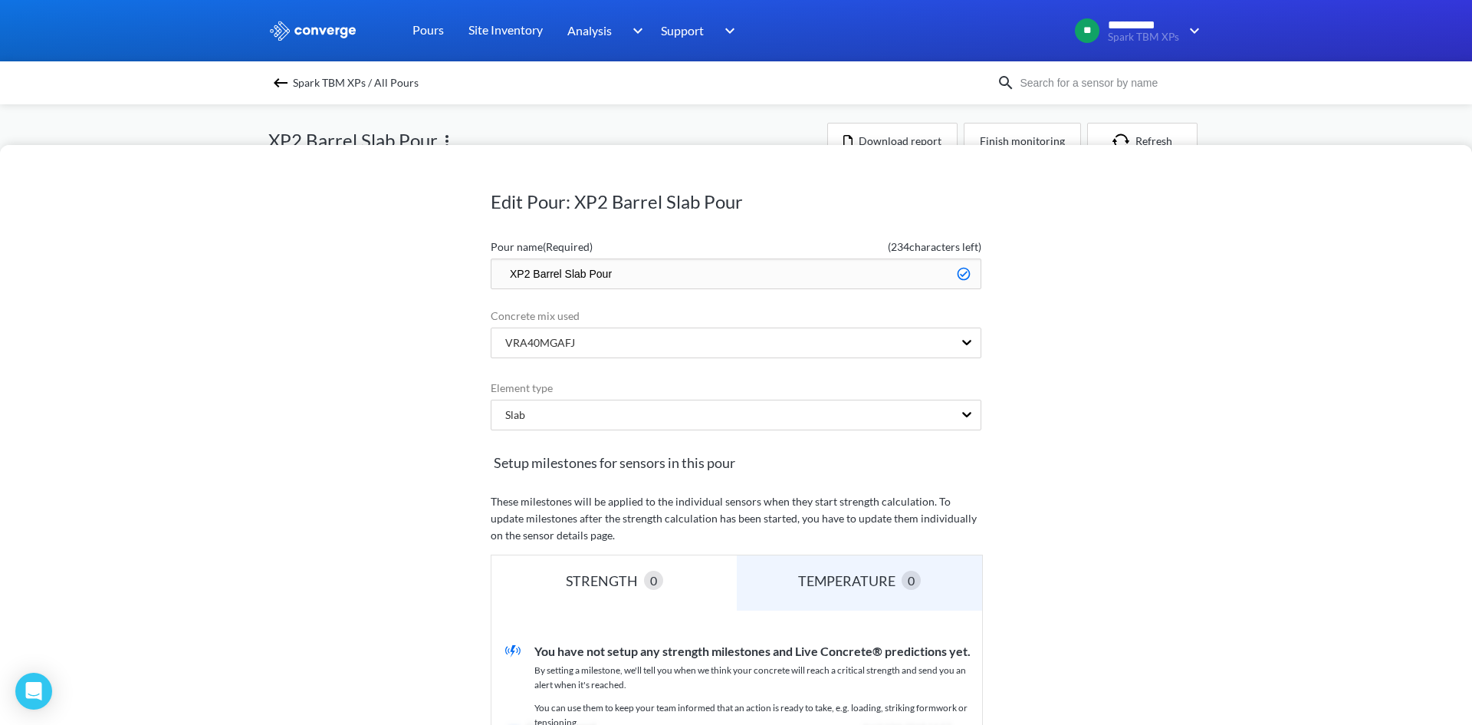
click at [1242, 160] on div "Edit Pour: XP2 Barrel Slab Pour Pour name (Required) ( 234 characters left) XP2…" at bounding box center [736, 435] width 1472 height 580
click at [1268, 125] on div "Edit Pour: XP2 Barrel Slab Pour Pour name (Required) ( 234 characters left) XP2…" at bounding box center [736, 362] width 1472 height 725
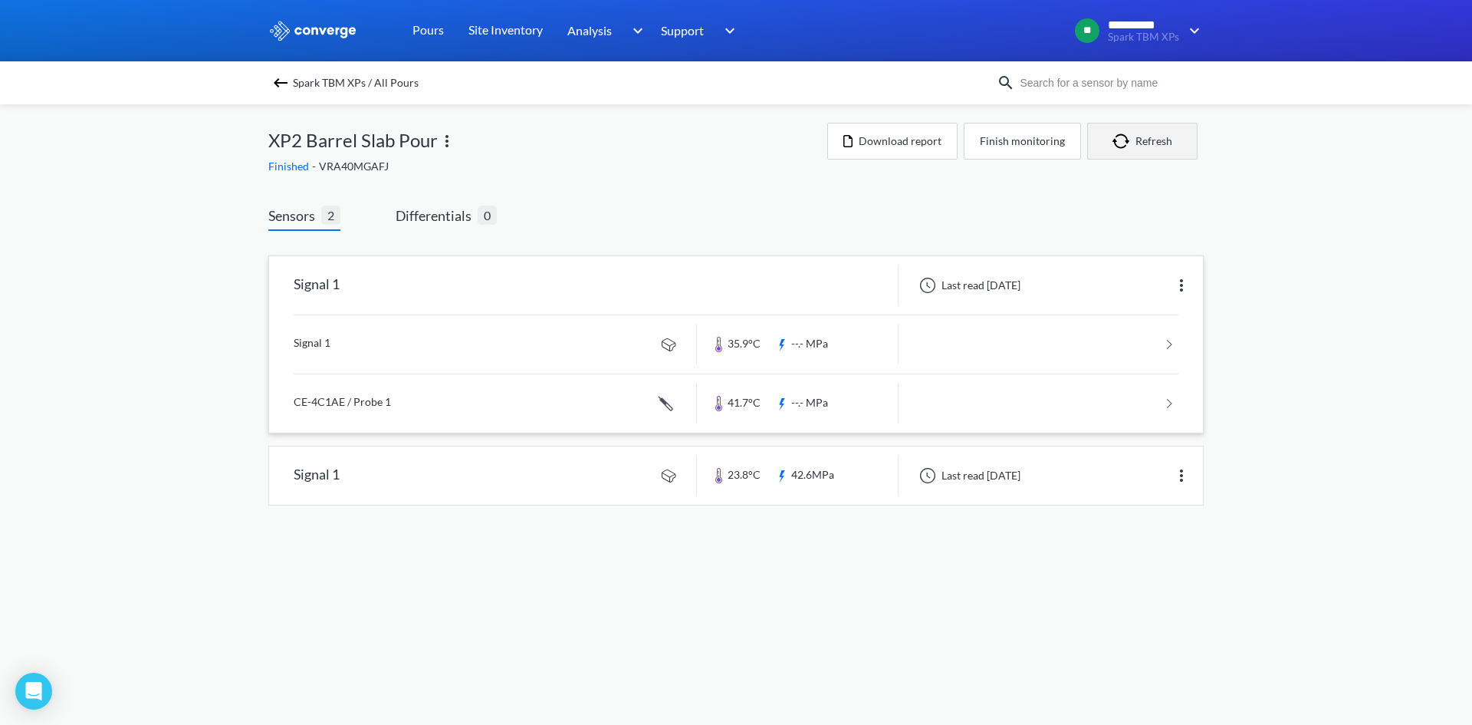
click at [1144, 143] on button "Refresh" at bounding box center [1142, 141] width 110 height 37
click at [1038, 145] on button "Finish monitoring" at bounding box center [1022, 141] width 117 height 37
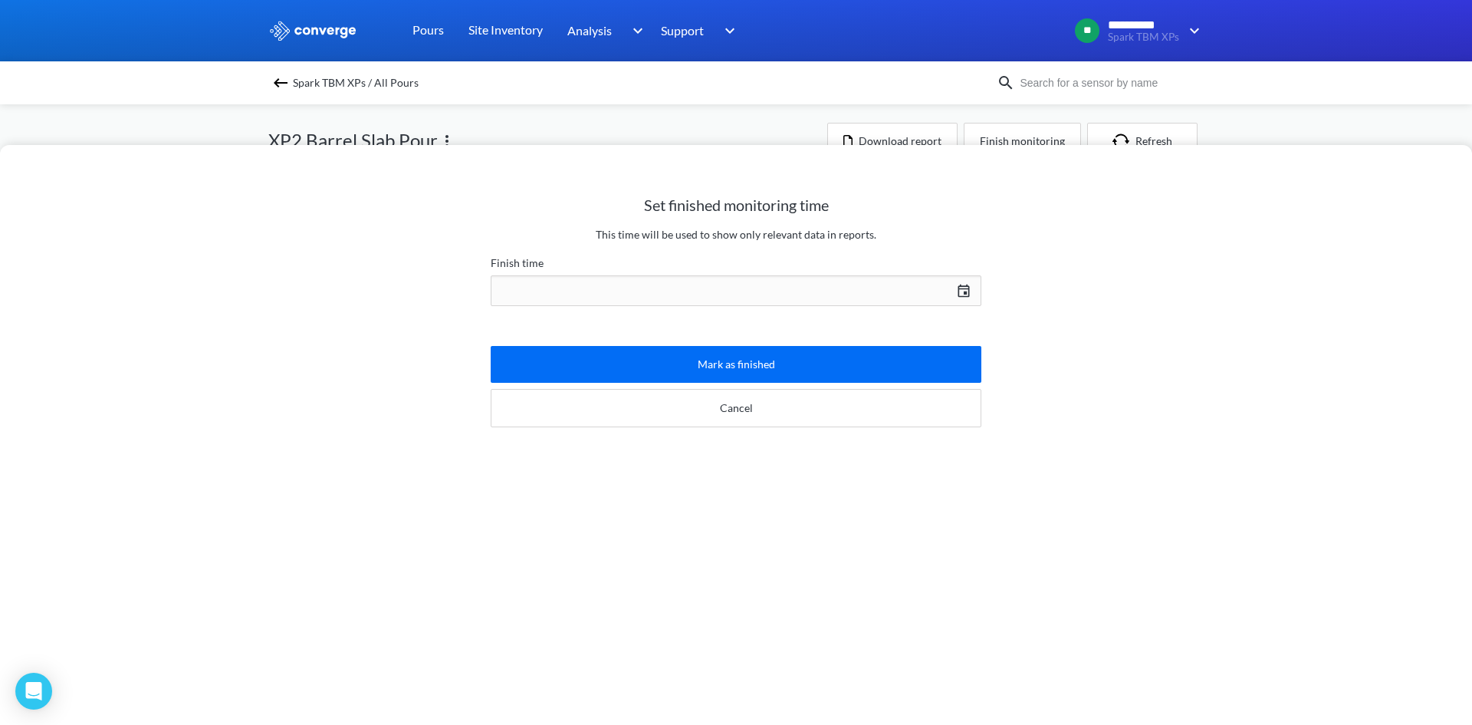
click at [676, 119] on div "Set finished monitoring time This time will be used to show only relevant data …" at bounding box center [736, 362] width 1472 height 725
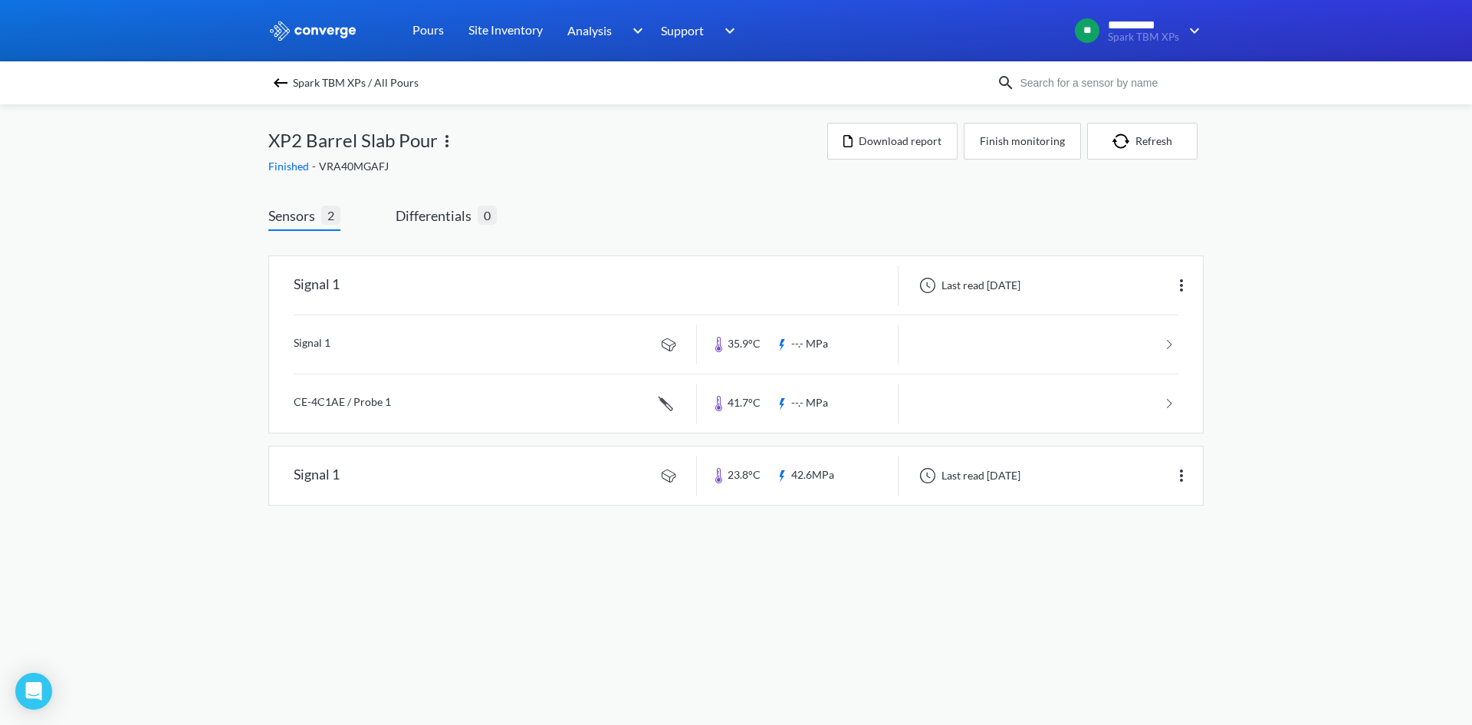
click at [448, 140] on img at bounding box center [447, 141] width 18 height 18
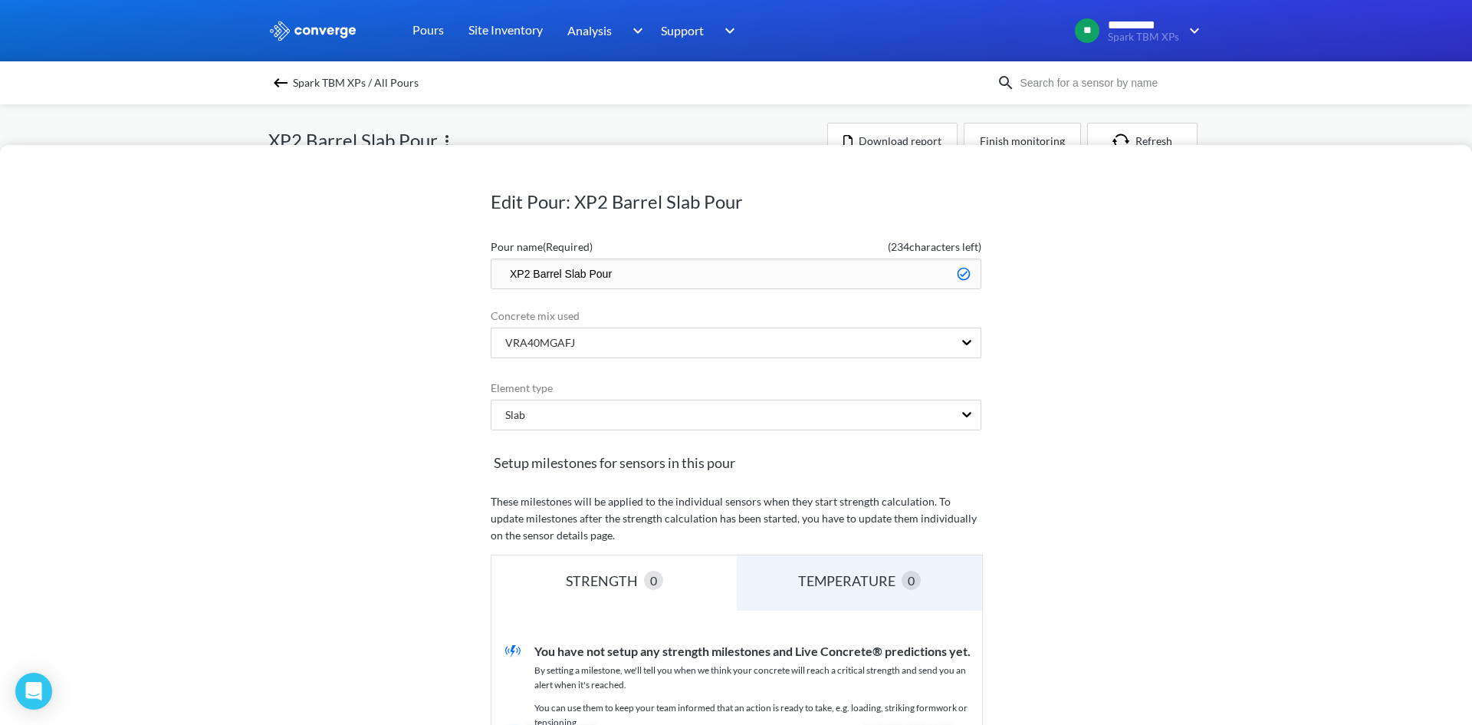
click at [1060, 147] on div "Edit Pour: XP2 Barrel Slab Pour Pour name (Required) ( 234 characters left) XP2…" at bounding box center [736, 435] width 1472 height 580
click at [1188, 138] on div "Edit Pour: XP2 Barrel Slab Pour Pour name (Required) ( 234 characters left) XP2…" at bounding box center [736, 362] width 1472 height 725
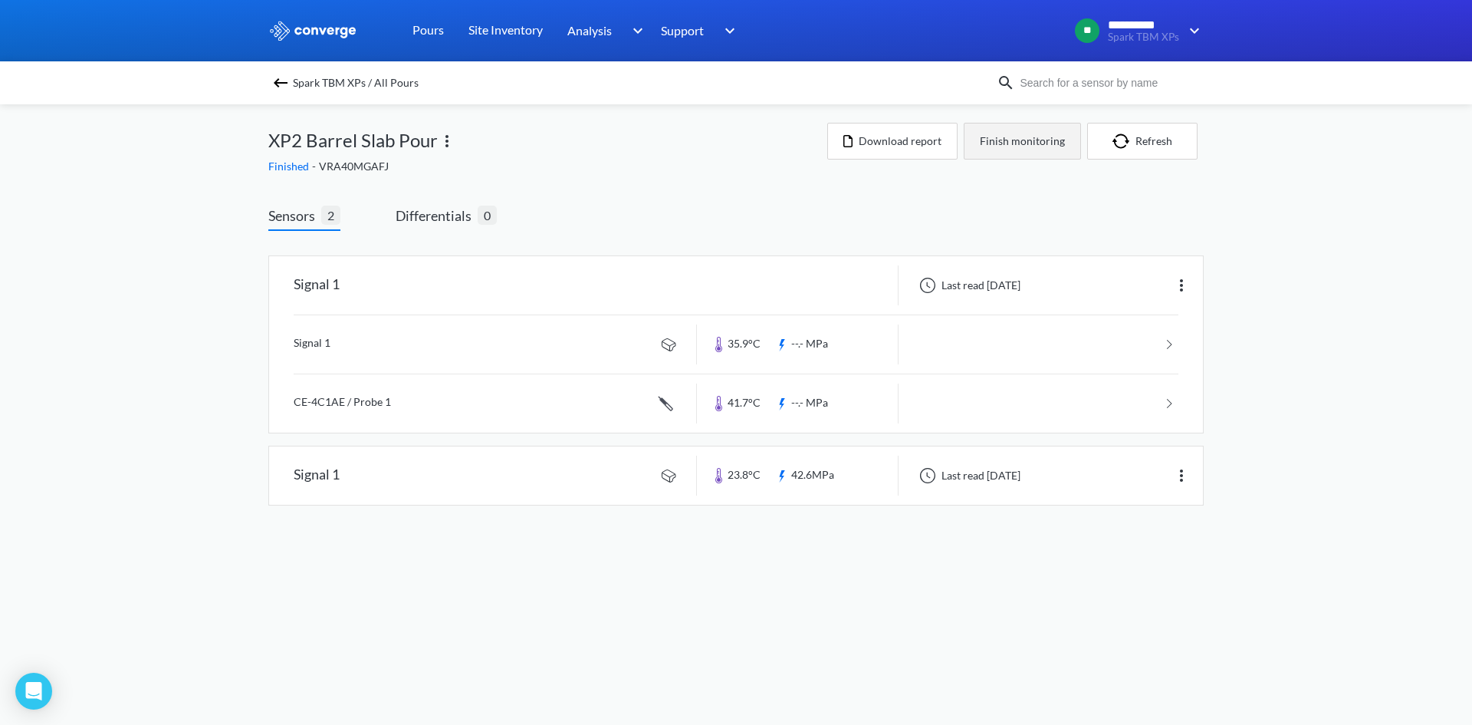
click at [1042, 153] on button "Finish monitoring" at bounding box center [1022, 141] width 117 height 37
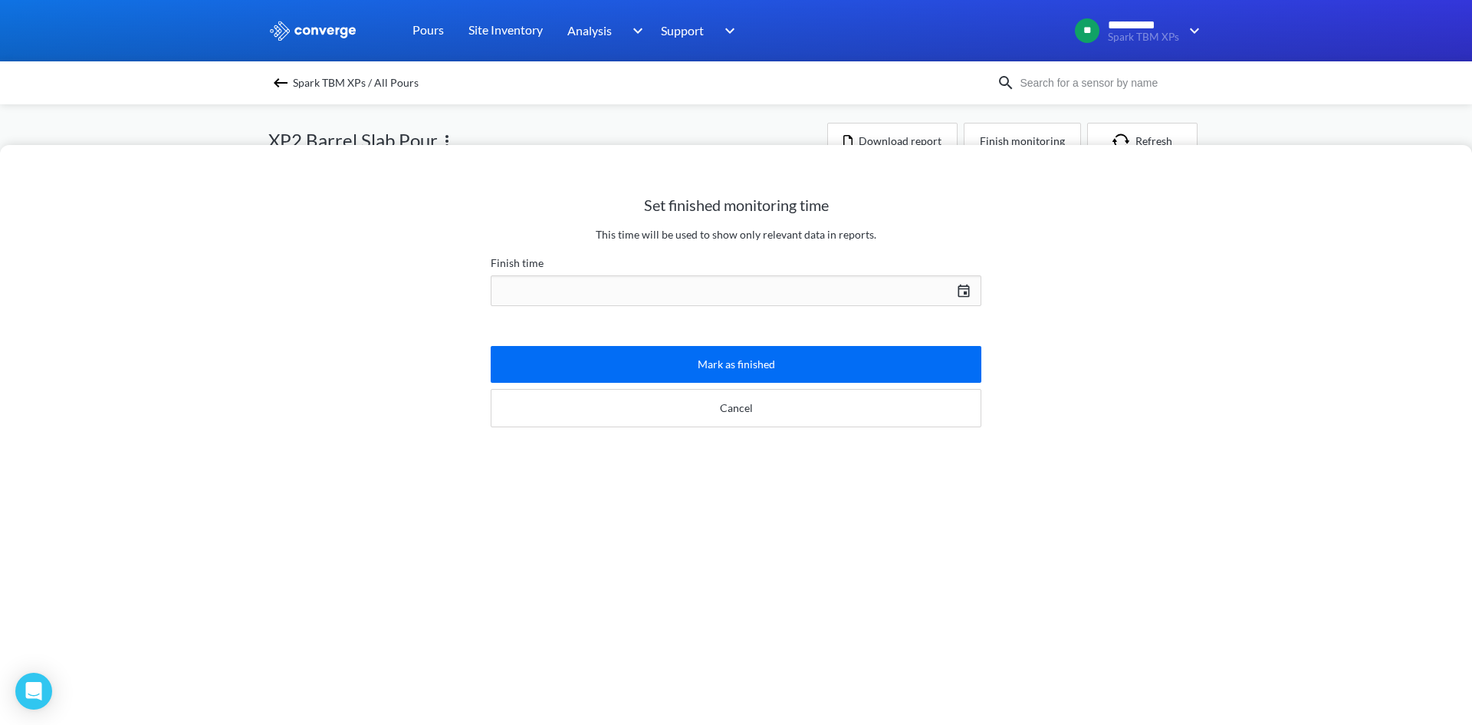
click at [962, 301] on div "09/17/2025 Press the down arrow key to interact with the calendar and select a …" at bounding box center [736, 290] width 491 height 37
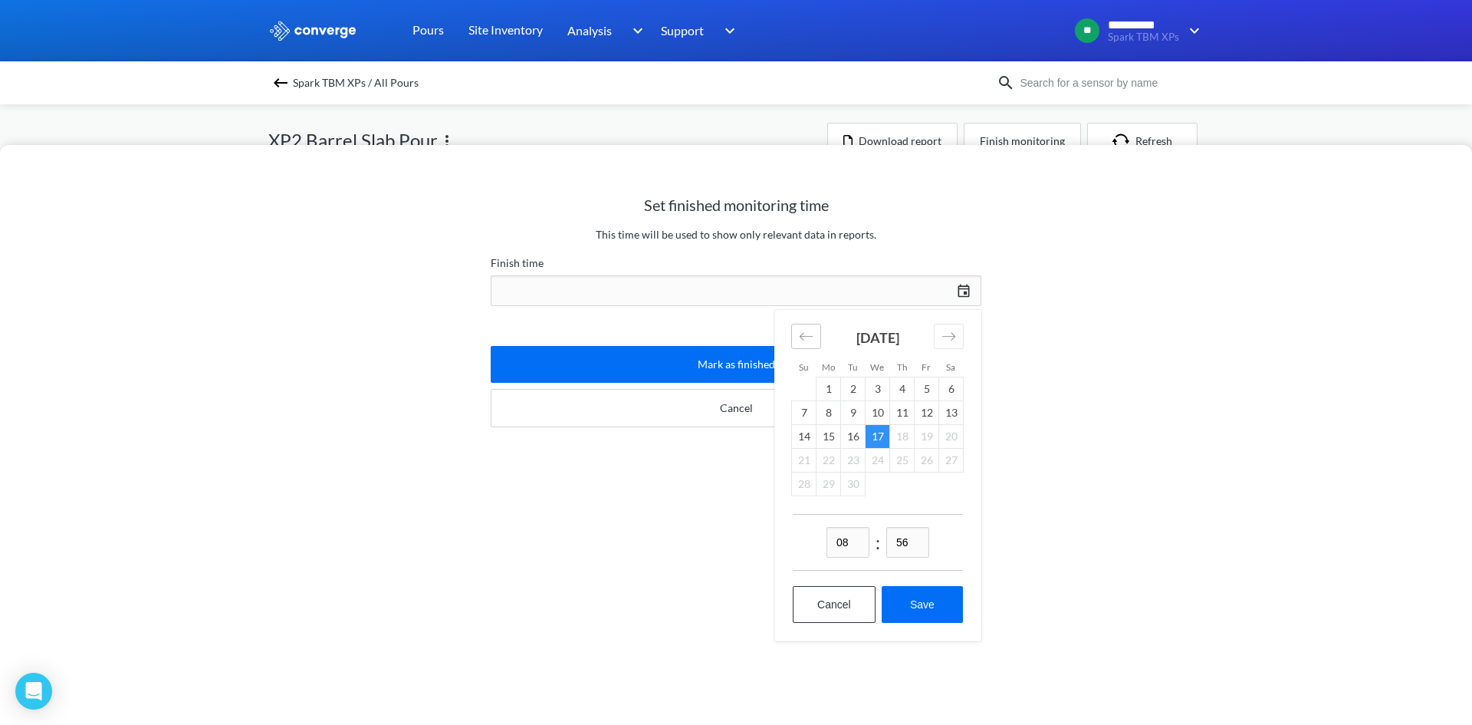
click at [801, 332] on icon "Move backward to switch to the previous month." at bounding box center [806, 336] width 15 height 15
click at [800, 333] on icon "Move backward to switch to the previous month." at bounding box center [806, 336] width 15 height 15
click at [825, 479] on td "26" at bounding box center [829, 484] width 25 height 24
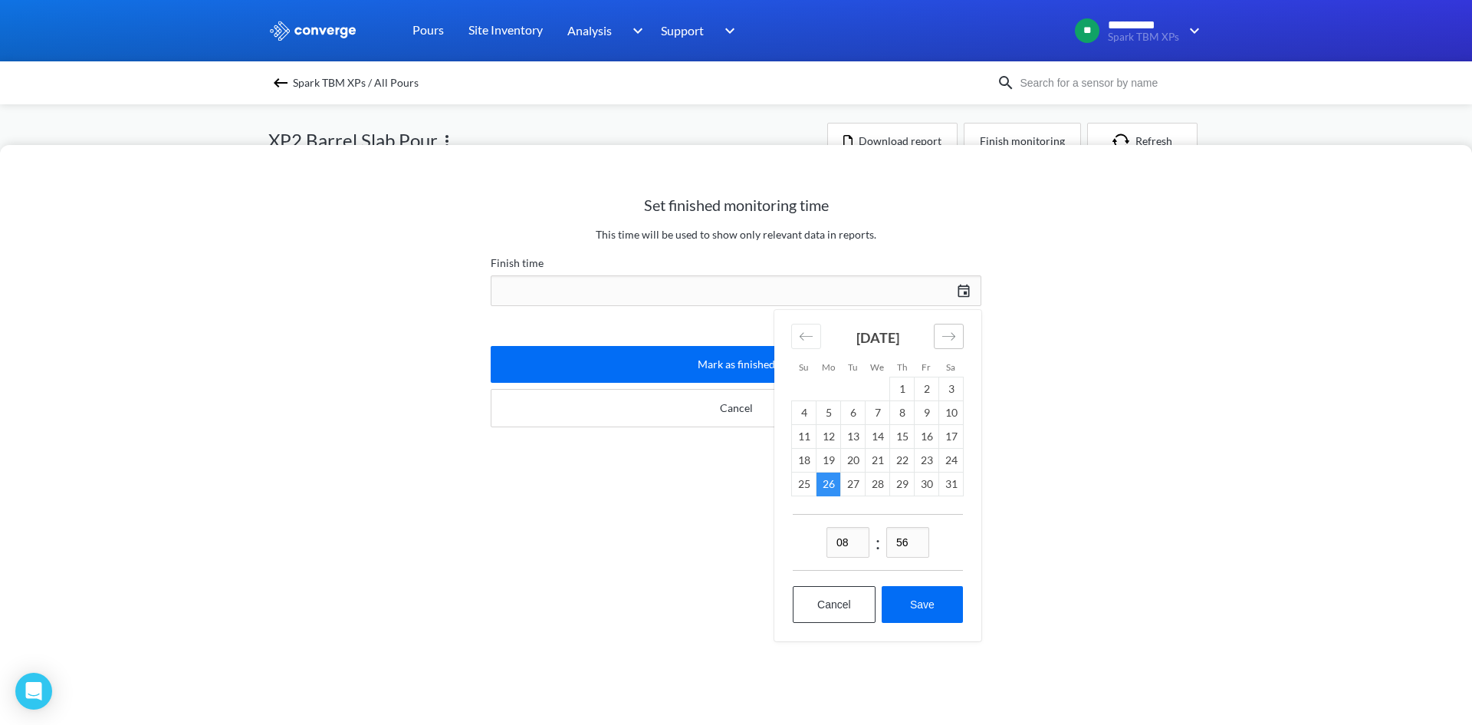
click at [948, 336] on icon "Move forward to switch to the next month." at bounding box center [949, 336] width 13 height 8
click at [890, 456] on td "26" at bounding box center [902, 461] width 25 height 24
click at [916, 610] on button "Save" at bounding box center [922, 604] width 81 height 37
type input "08:56, 26th of June"
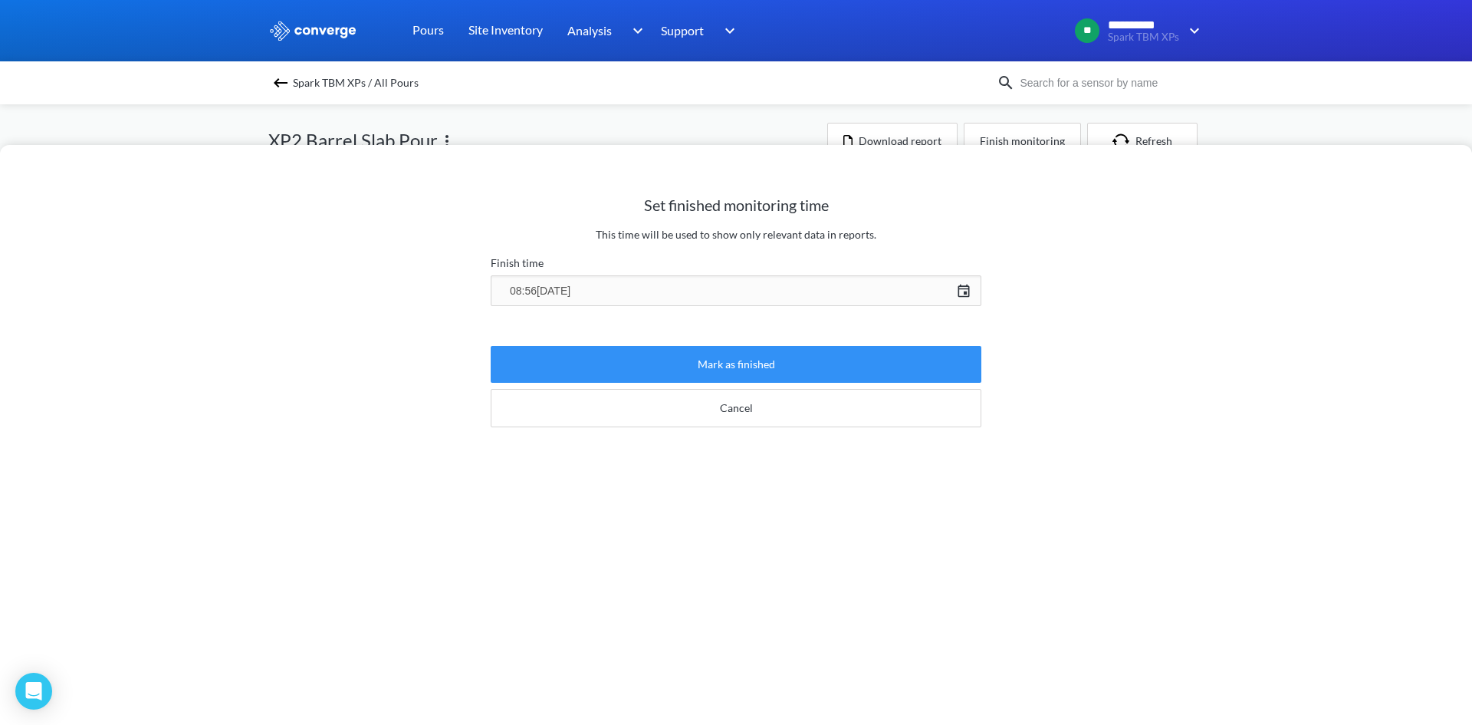
click at [789, 364] on button "Mark as finished" at bounding box center [736, 364] width 491 height 37
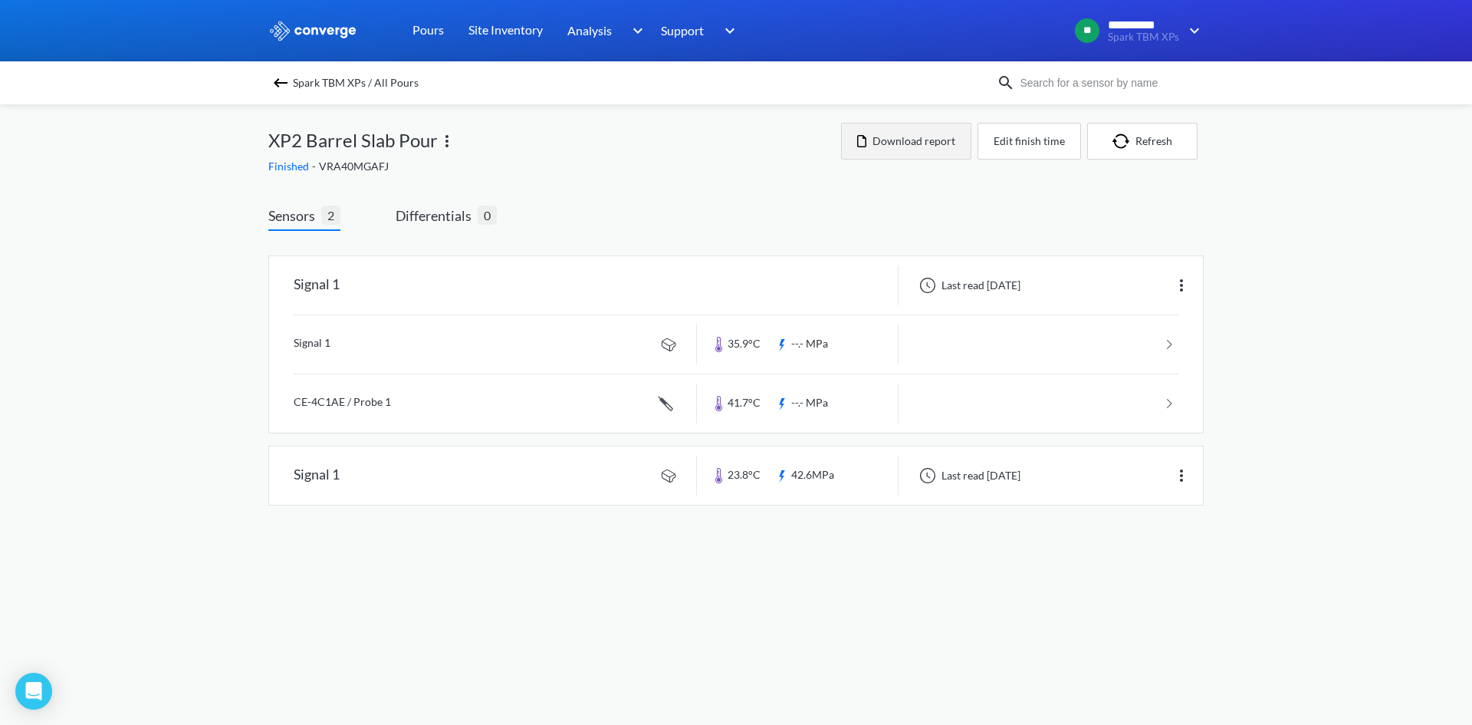
click at [910, 139] on button "Download report" at bounding box center [906, 141] width 130 height 37
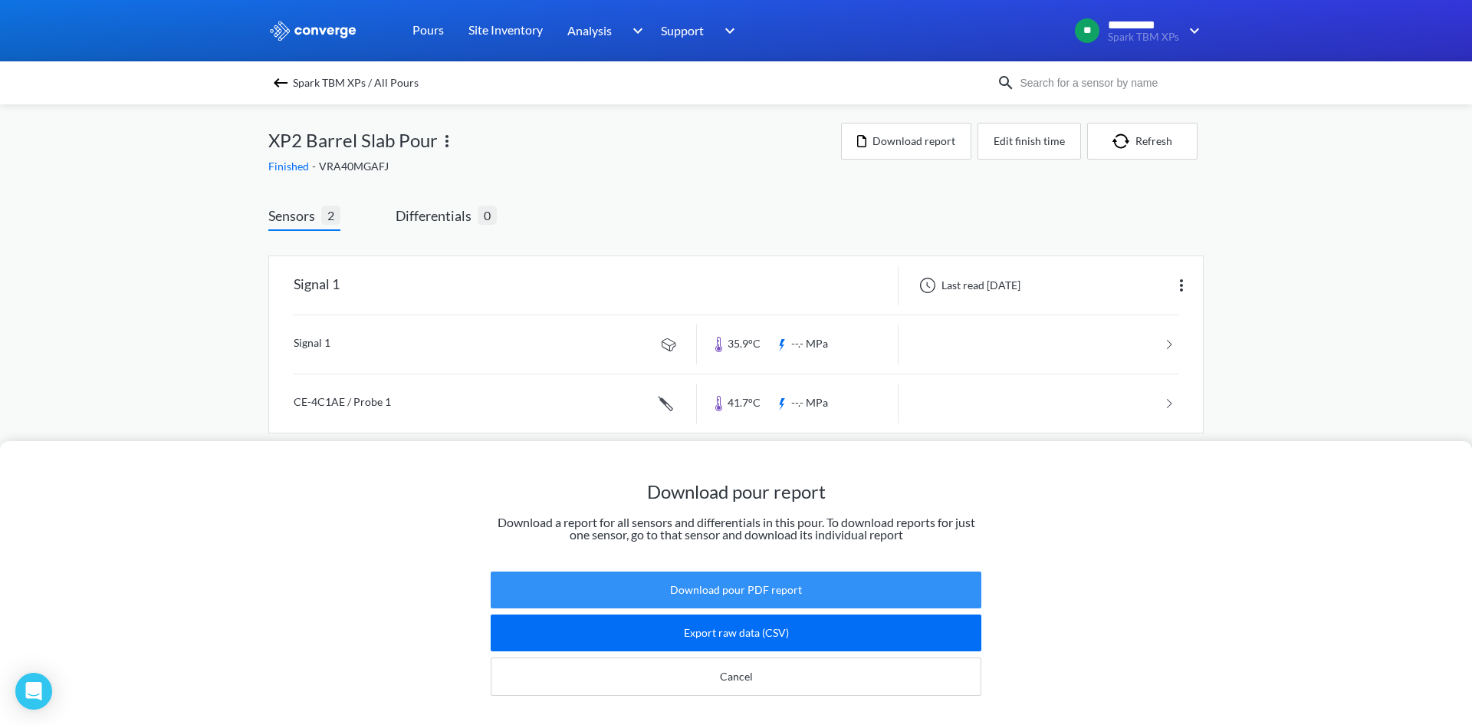
click at [745, 587] on button "Download pour PDF report" at bounding box center [736, 589] width 491 height 37
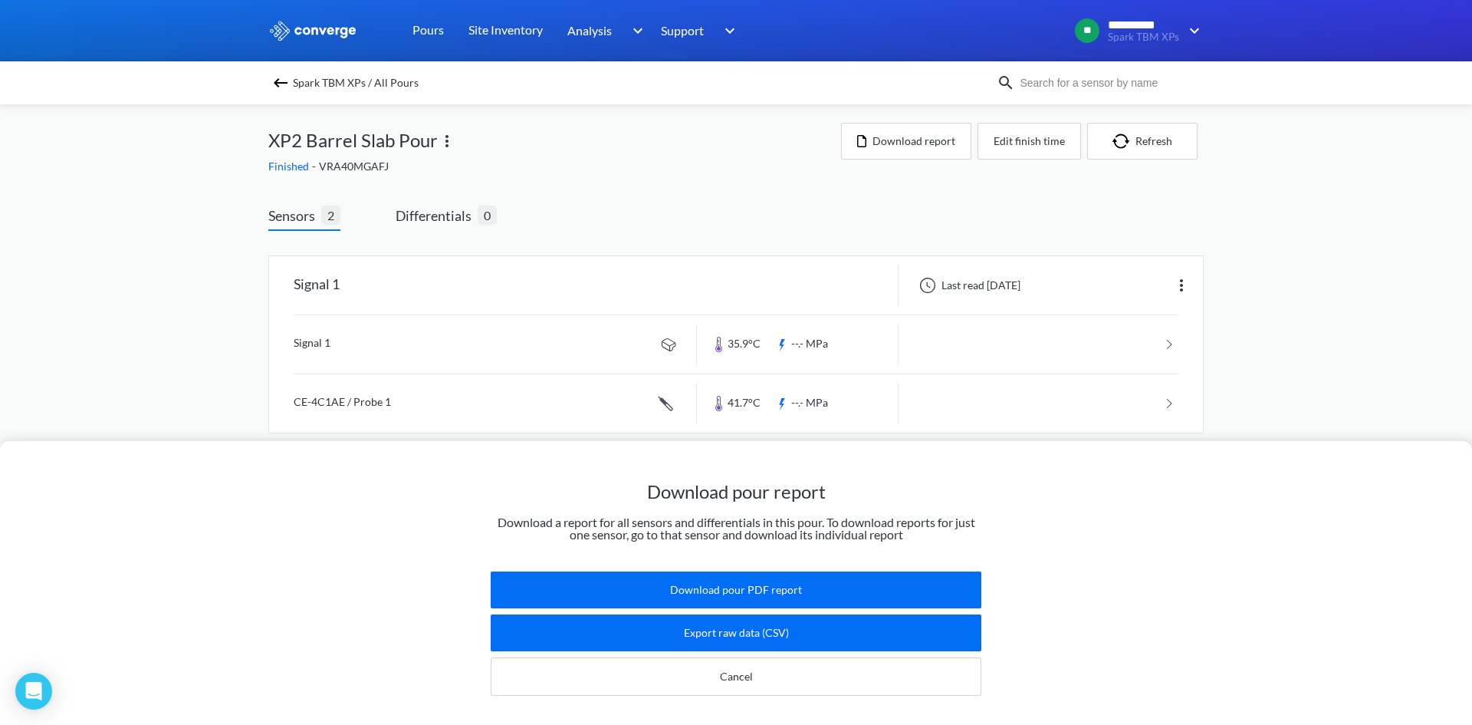
click at [459, 143] on div "Download pour report Download a report for all sensors and differentials in thi…" at bounding box center [736, 362] width 1472 height 725
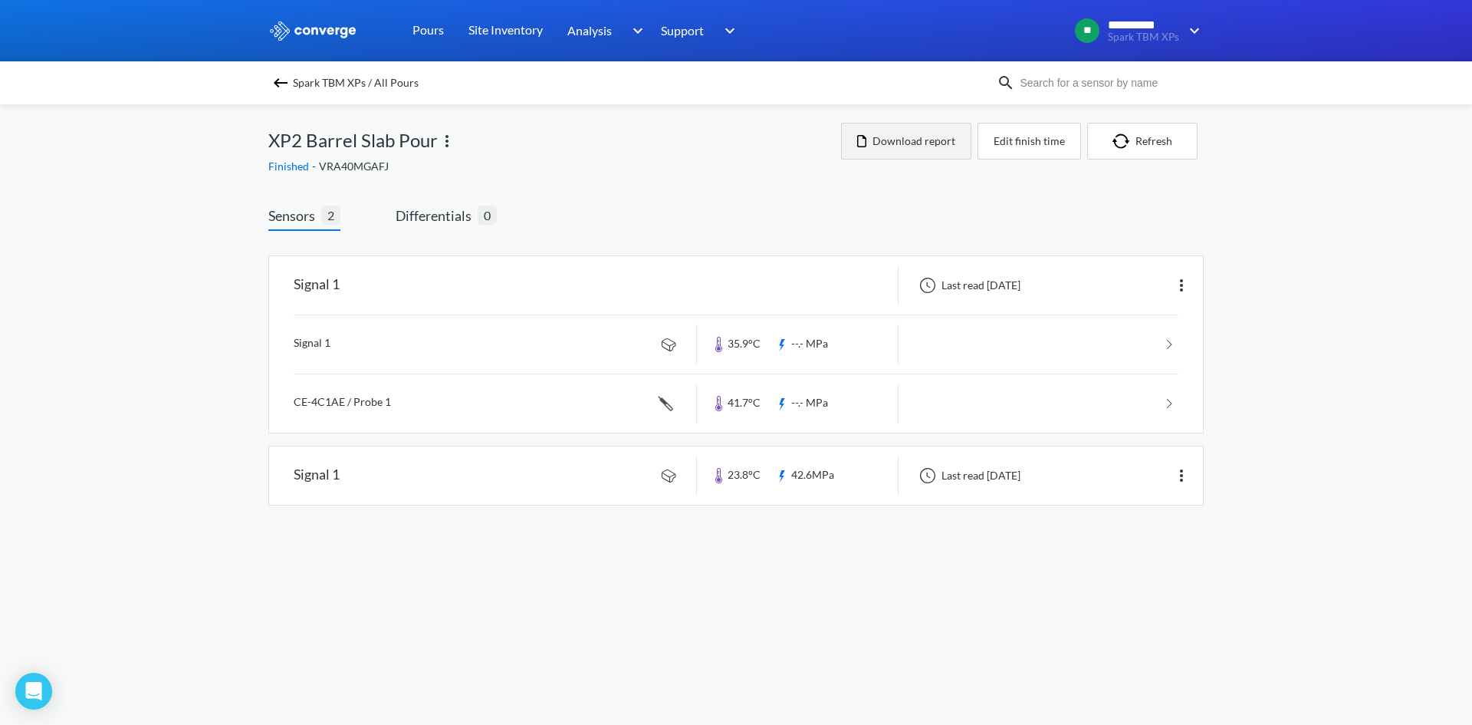
click at [903, 155] on button "Download report" at bounding box center [906, 141] width 130 height 37
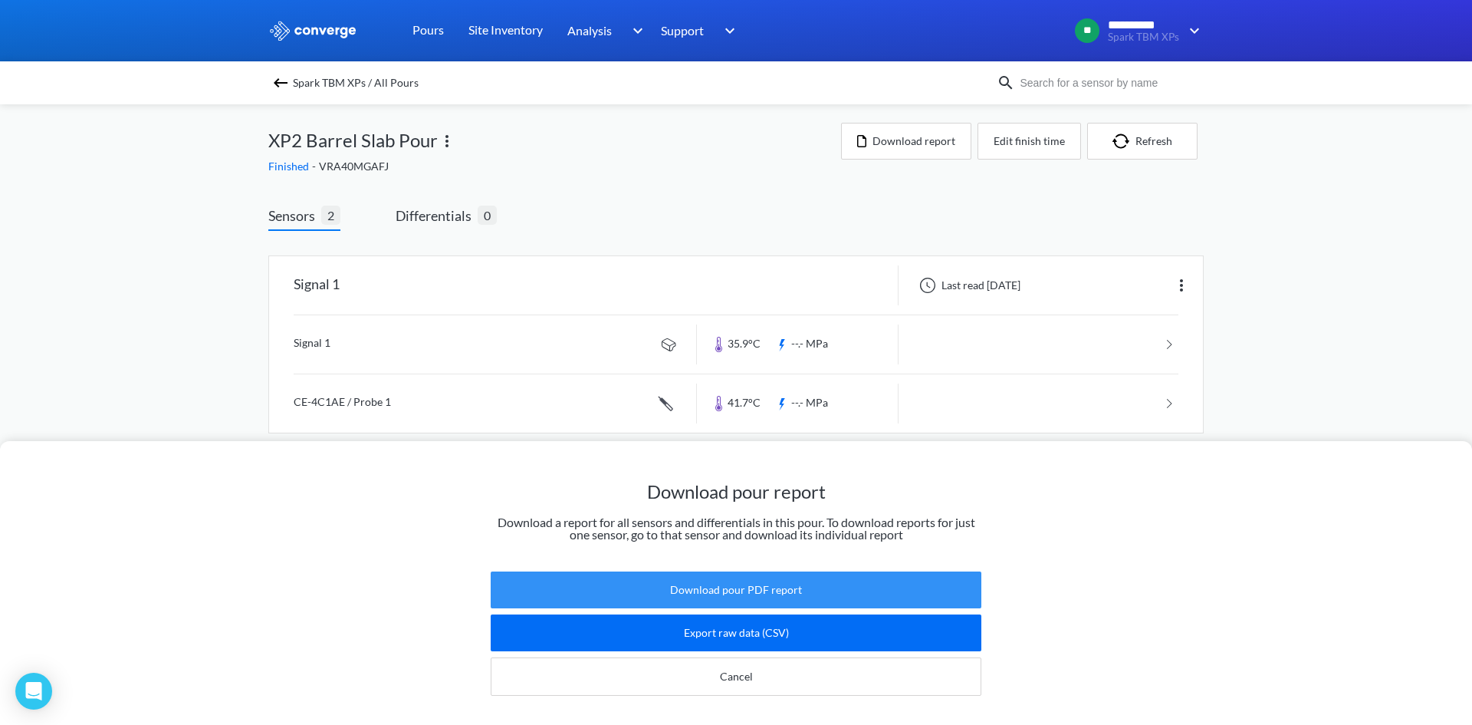
click at [793, 571] on button "Download pour PDF report" at bounding box center [736, 589] width 491 height 37
